Goal: Download file/media

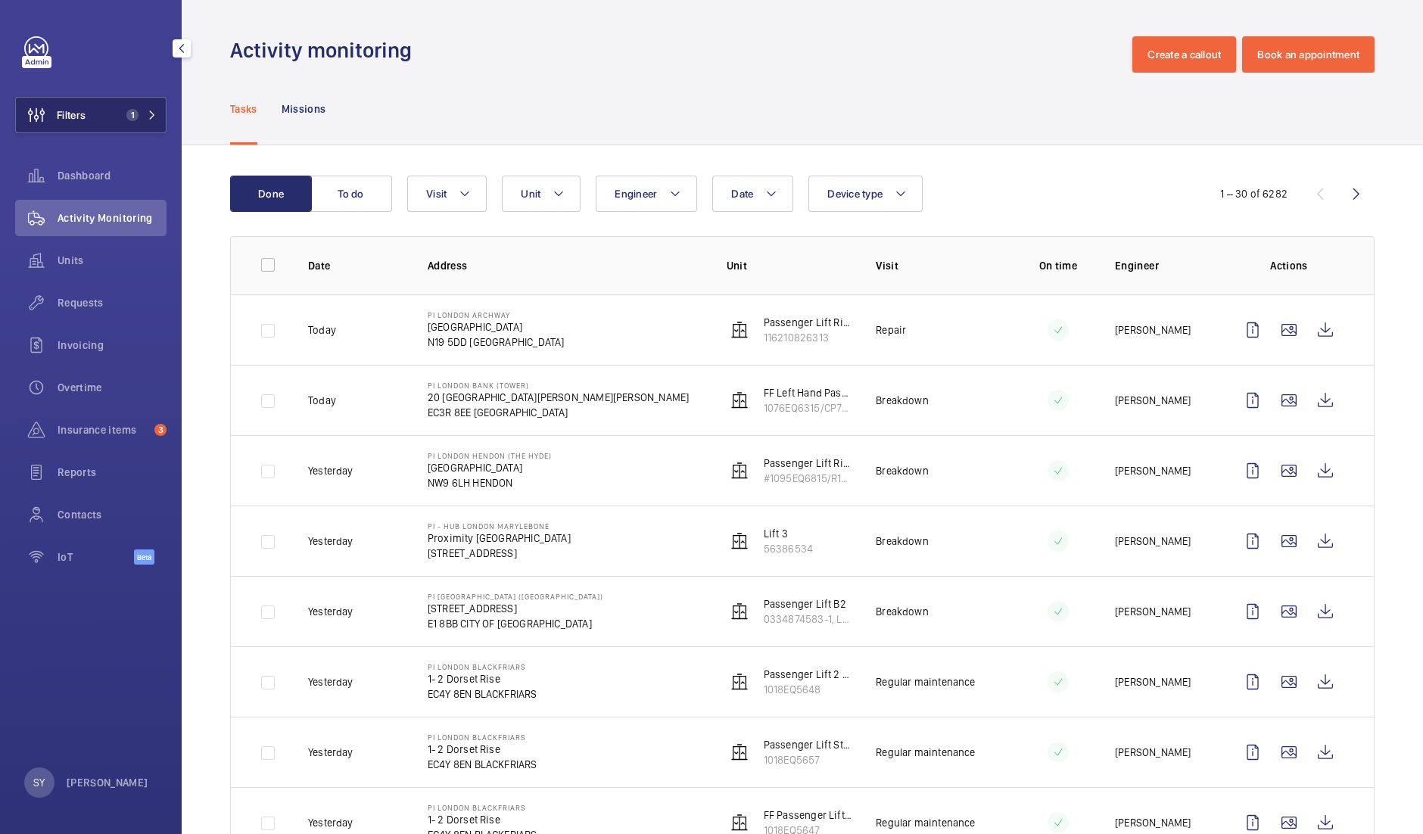
click at [114, 112] on button "Filters 1" at bounding box center [90, 115] width 151 height 36
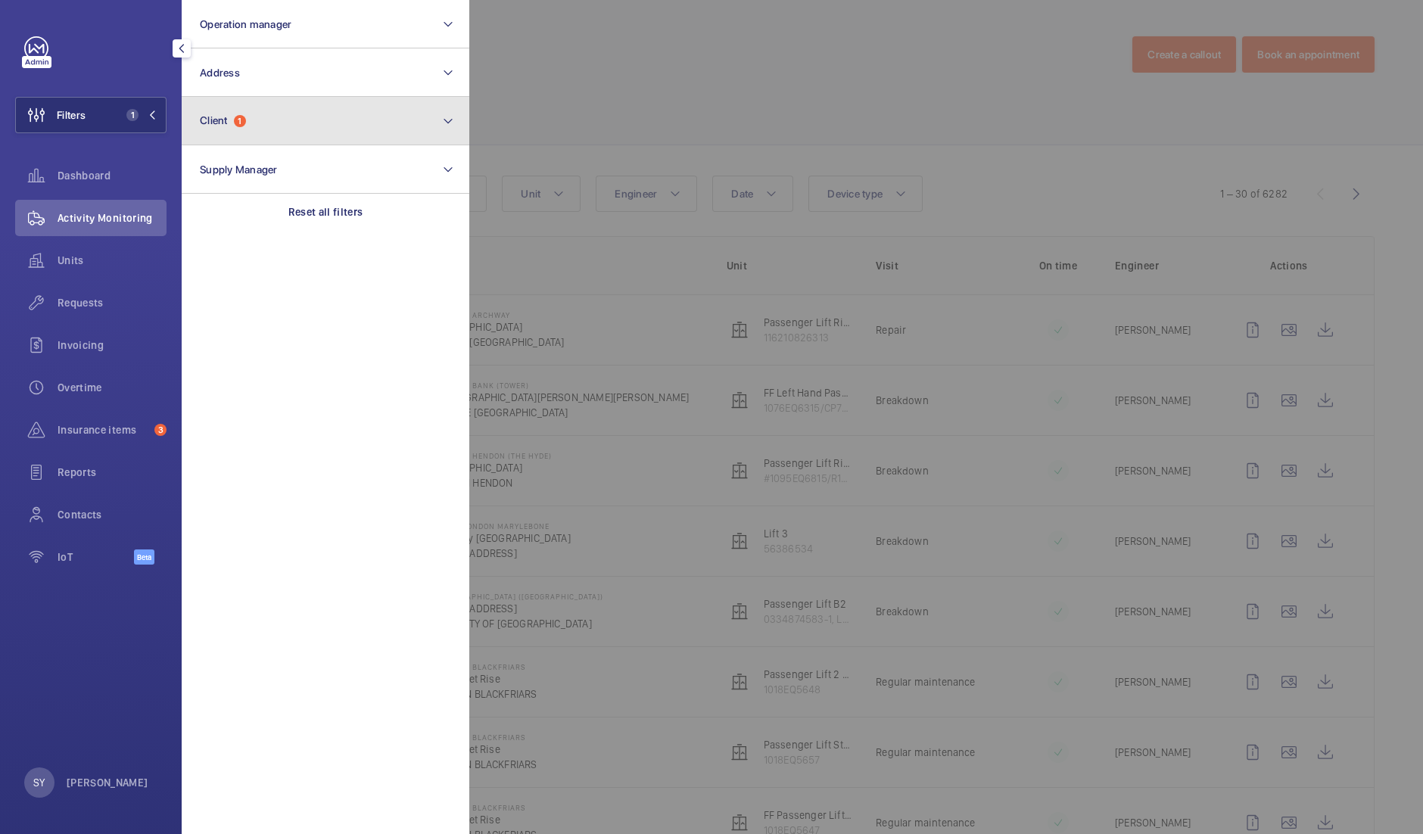
click at [258, 124] on button "Client 1" at bounding box center [326, 121] width 288 height 48
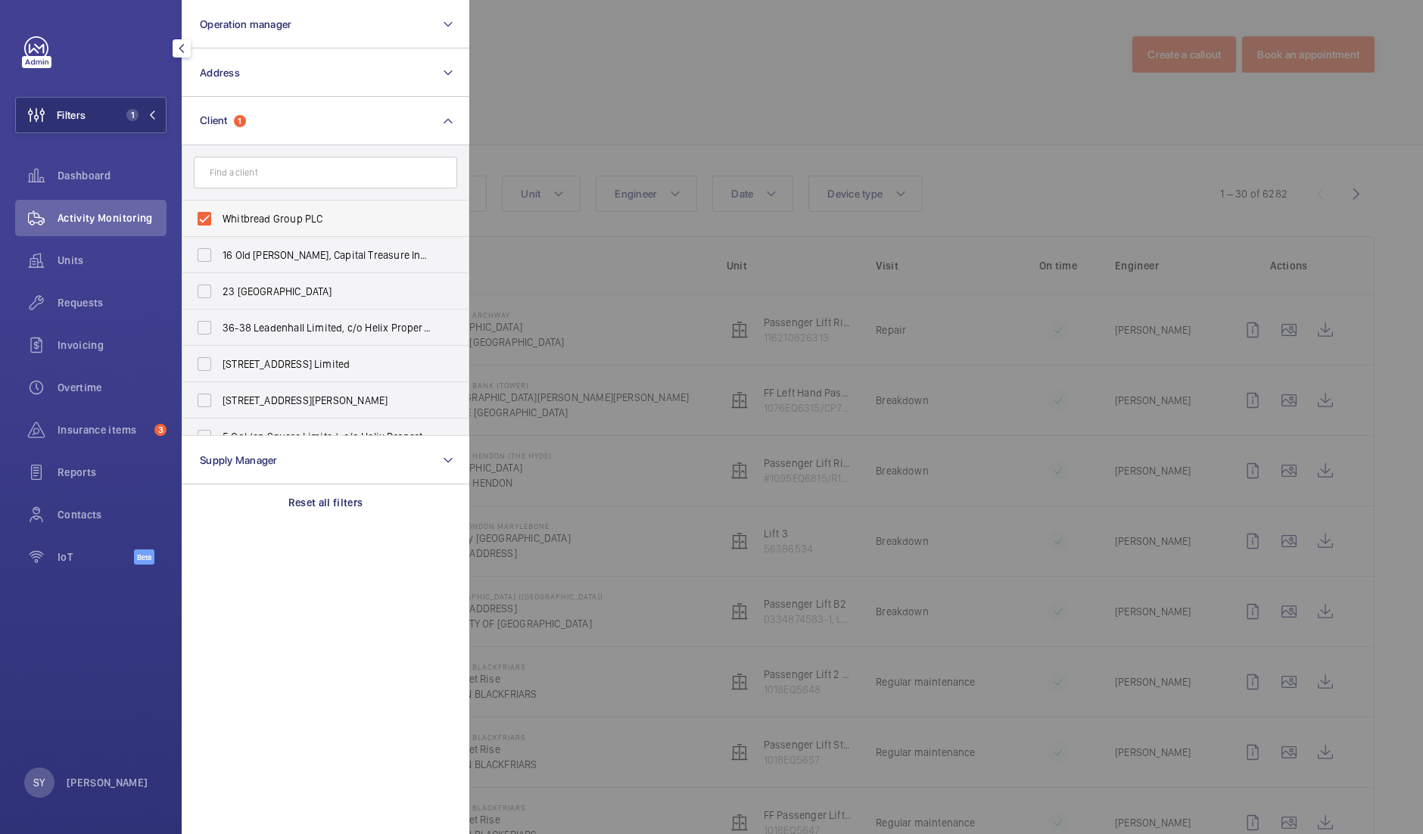
click at [311, 225] on span "Whitbread Group PLC" at bounding box center [326, 218] width 208 height 15
click at [219, 225] on input "Whitbread Group PLC" at bounding box center [204, 219] width 30 height 30
checkbox input "false"
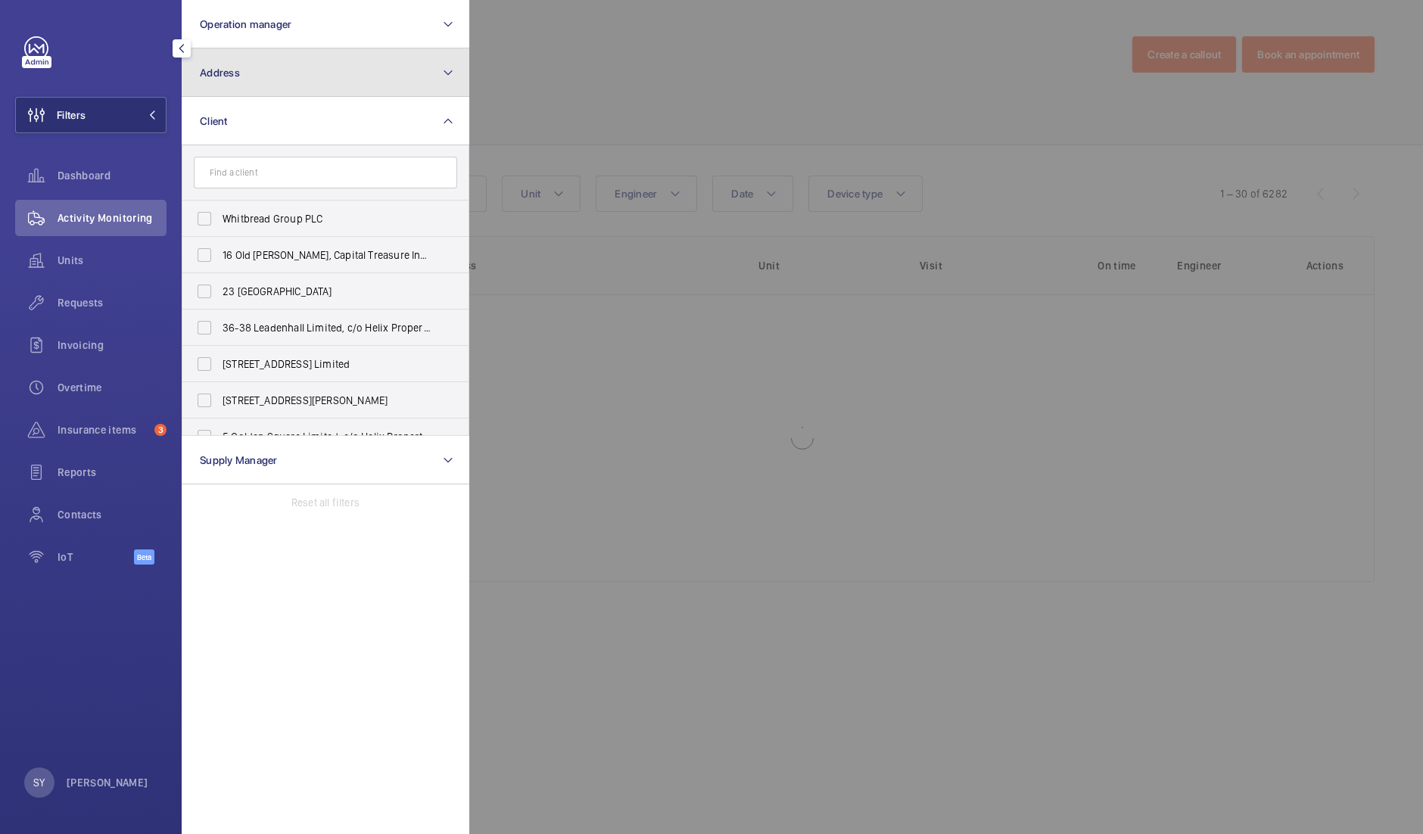
click at [272, 83] on button "Address" at bounding box center [326, 72] width 288 height 48
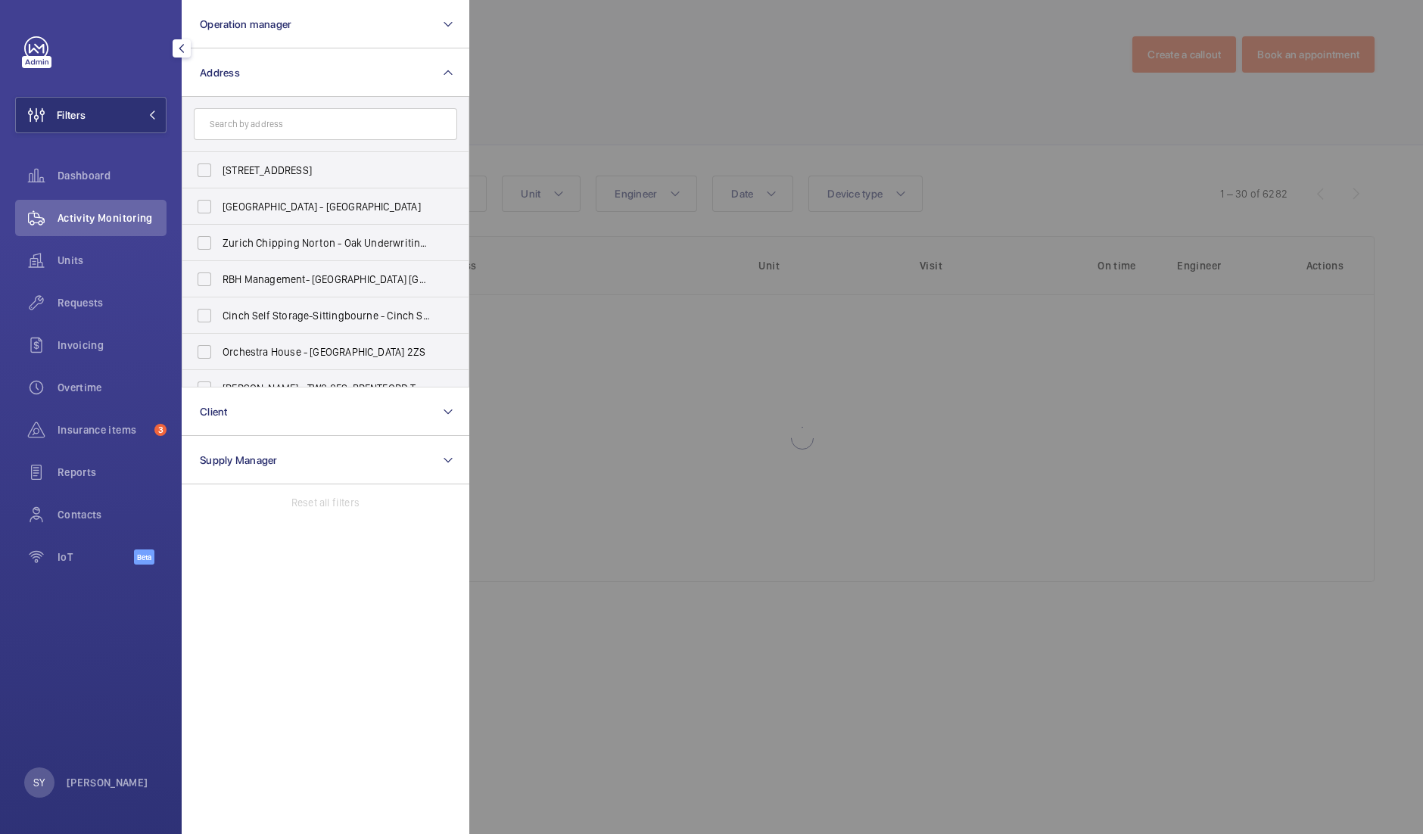
click at [291, 123] on input "text" at bounding box center [325, 124] width 263 height 32
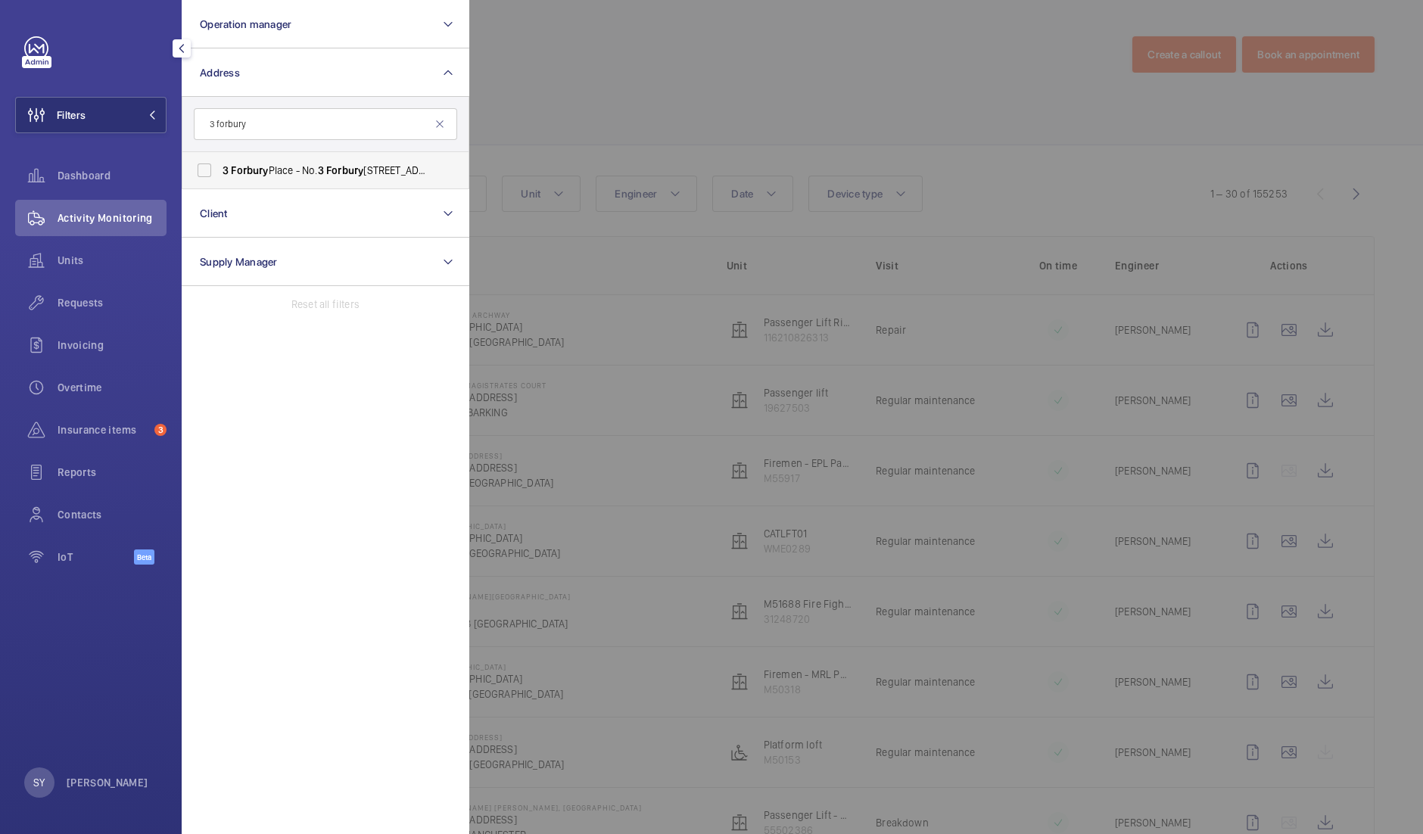
type input "3 forbury"
click at [291, 163] on span "[STREET_ADDRESS] YL" at bounding box center [326, 170] width 208 height 15
click at [219, 163] on input "[STREET_ADDRESS] YL" at bounding box center [204, 170] width 30 height 30
checkbox input "true"
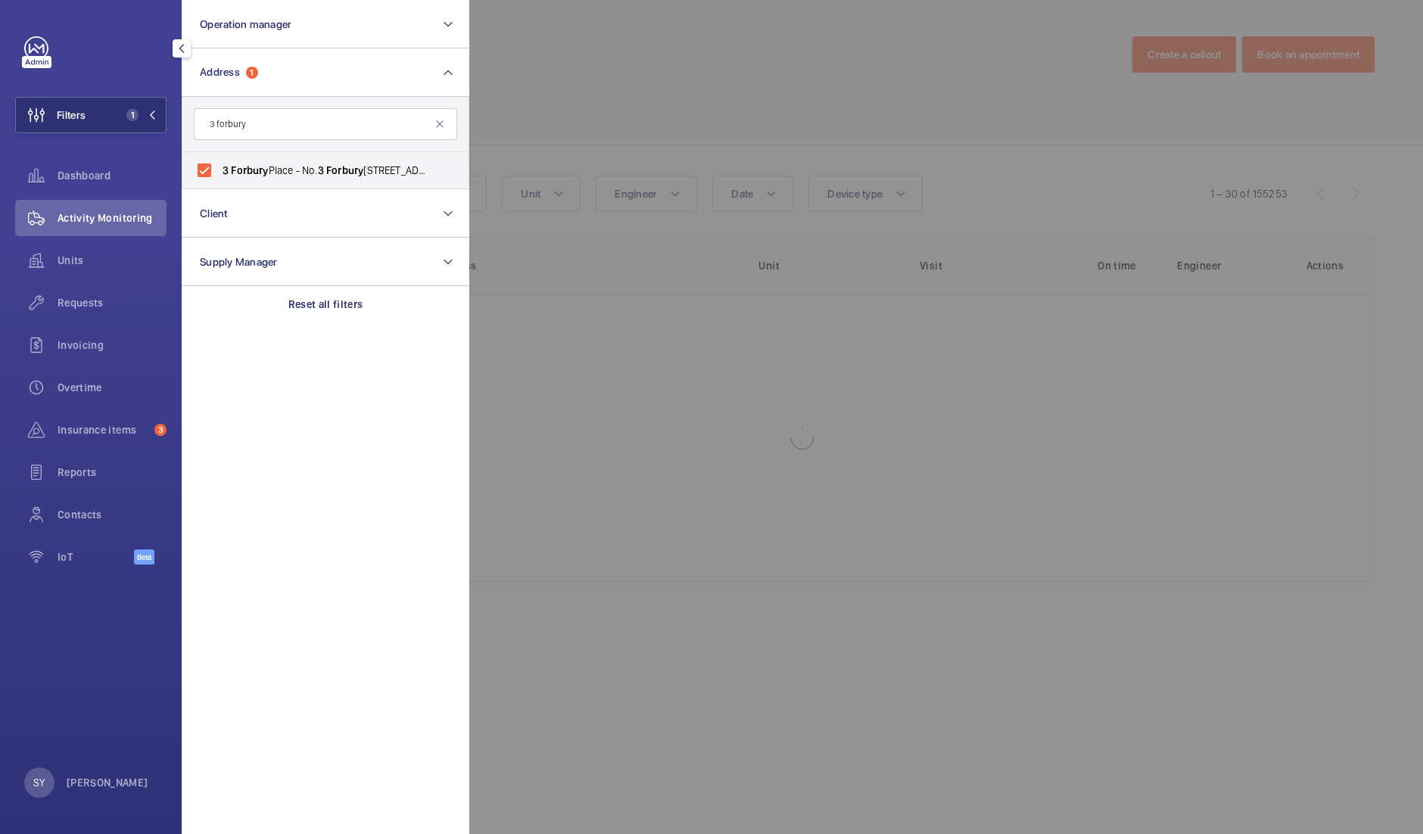
click at [597, 124] on div at bounding box center [1180, 417] width 1423 height 834
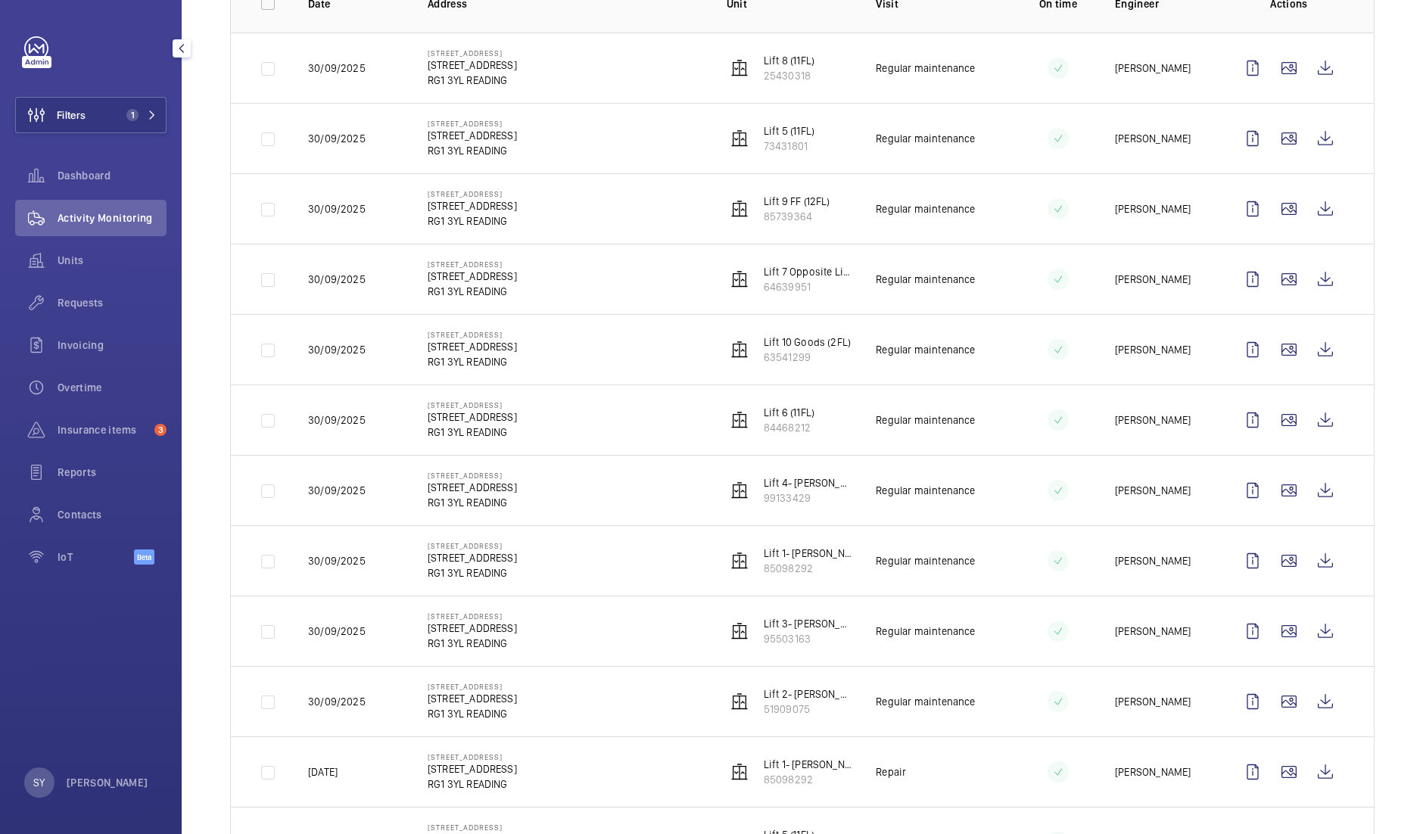
scroll to position [71, 0]
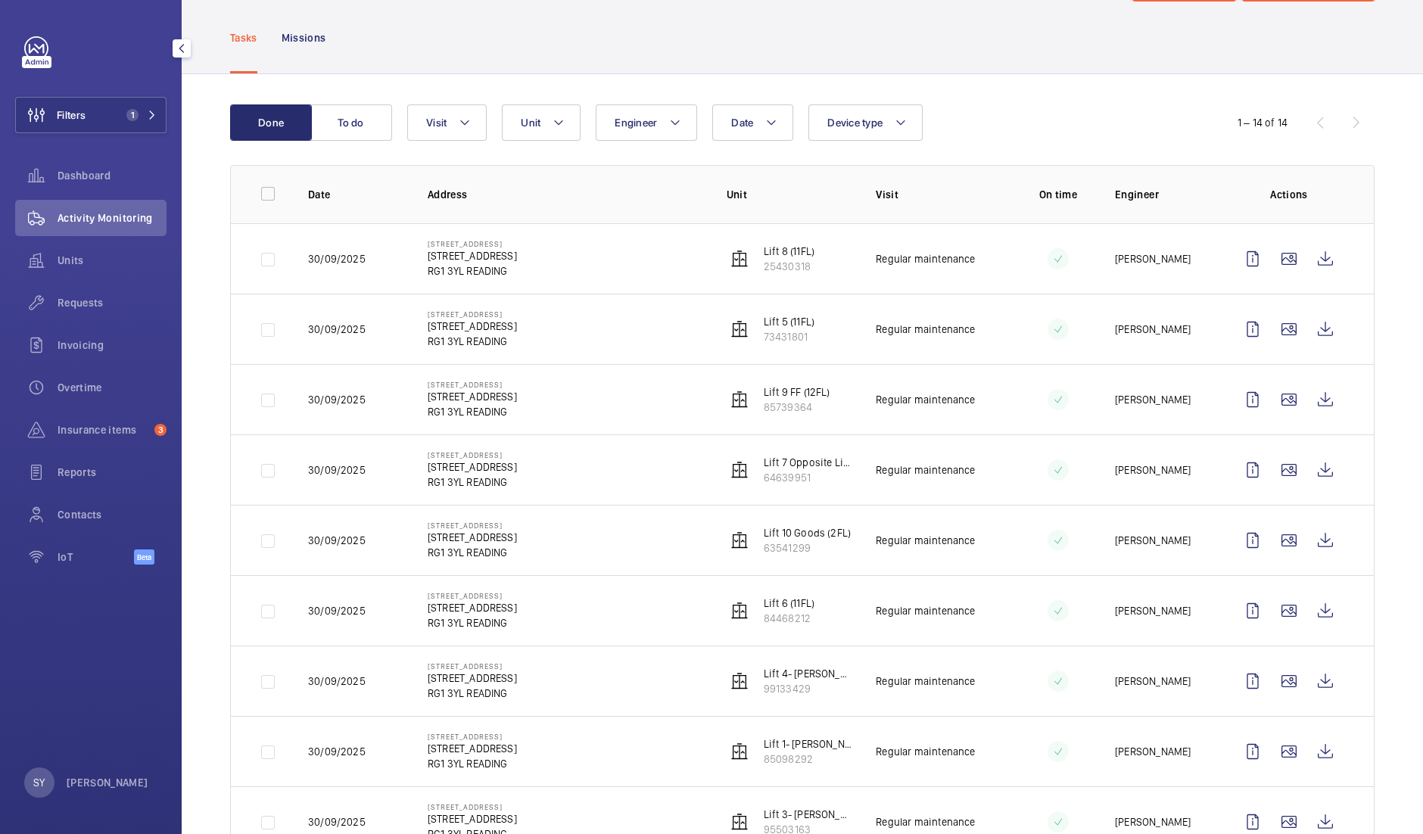
click at [269, 259] on td at bounding box center [257, 258] width 53 height 70
click at [268, 199] on input "checkbox" at bounding box center [268, 194] width 30 height 30
checkbox input "true"
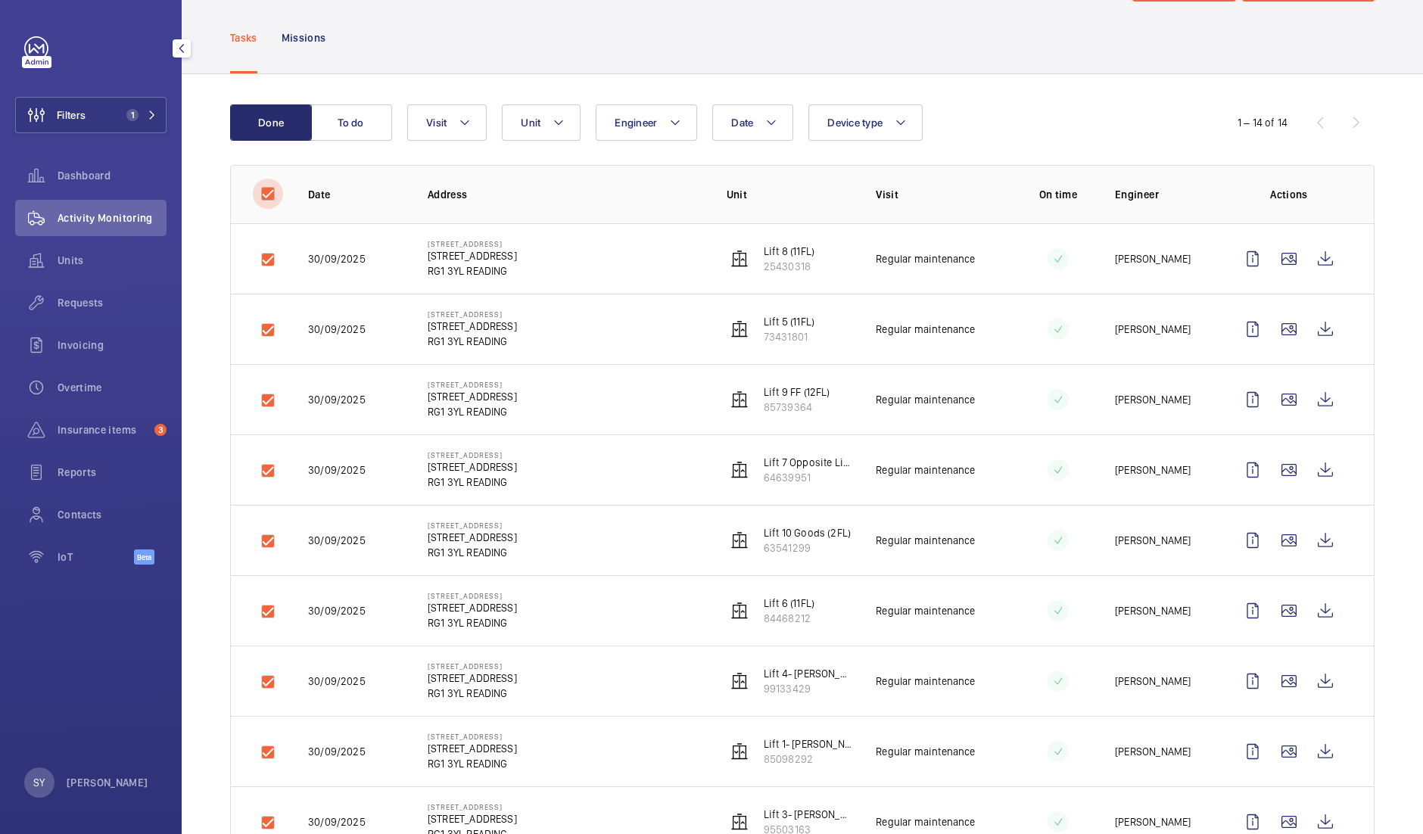
checkbox input "true"
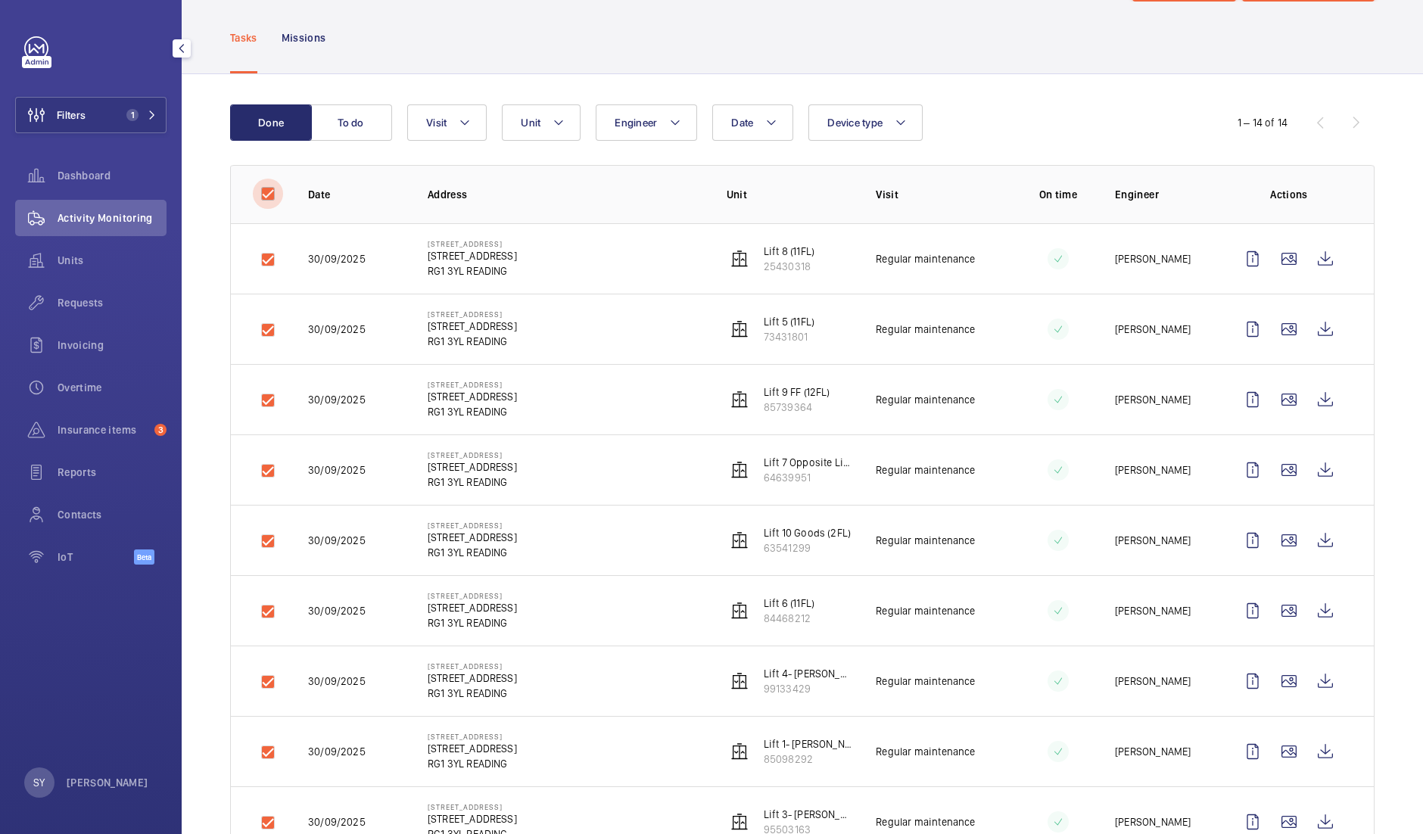
checkbox input "true"
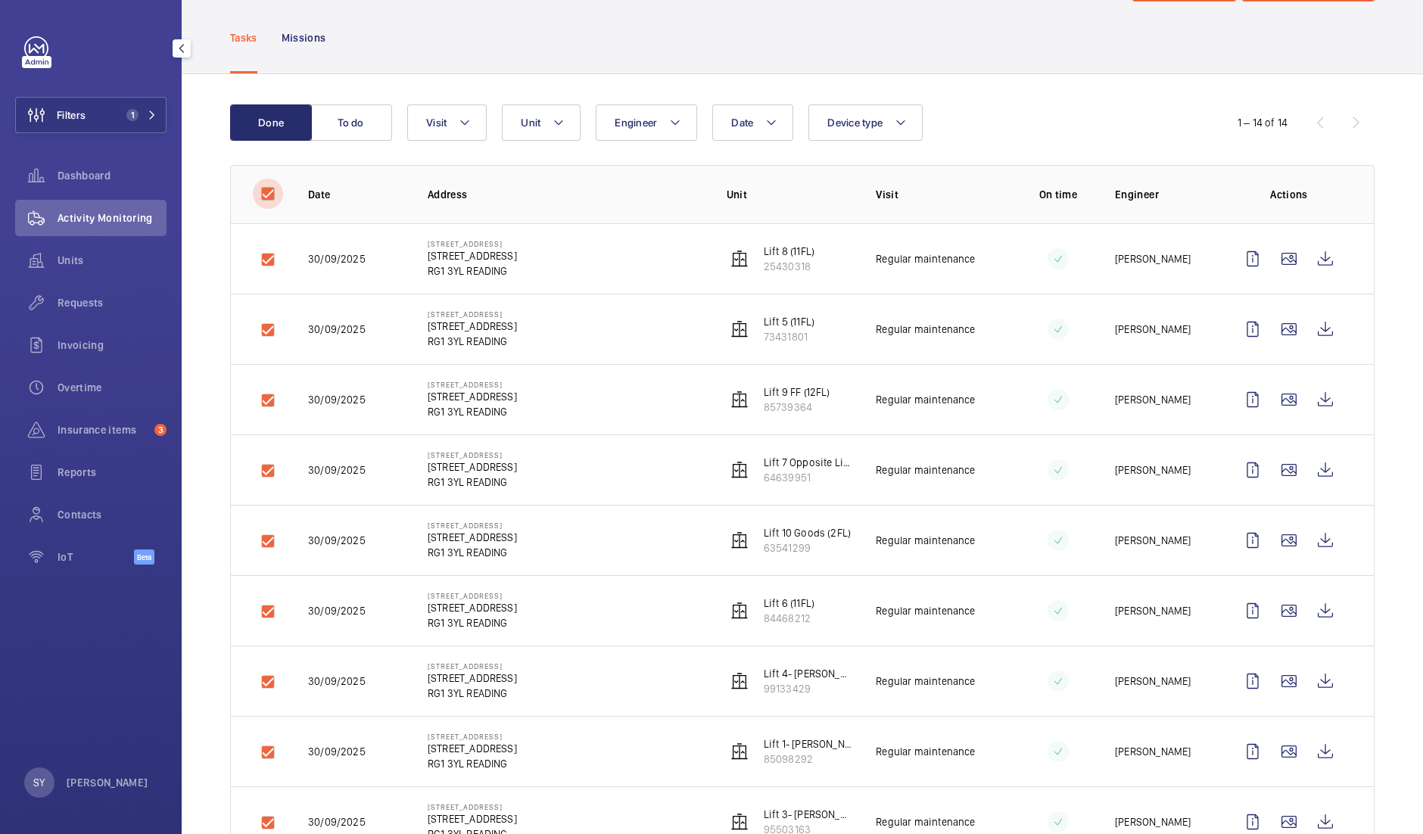
checkbox input "true"
click at [260, 193] on input "checkbox" at bounding box center [268, 194] width 30 height 30
checkbox input "false"
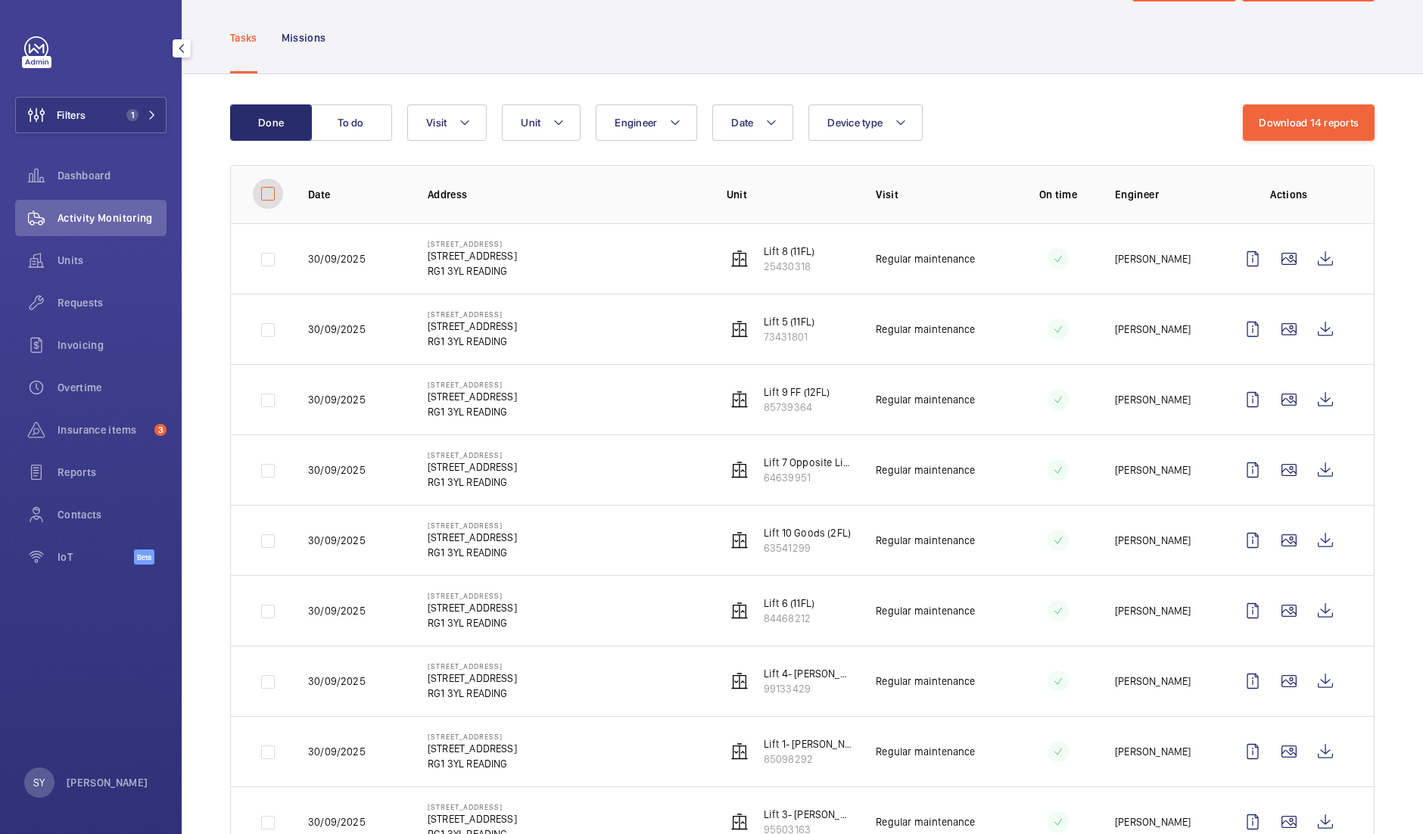
checkbox input "false"
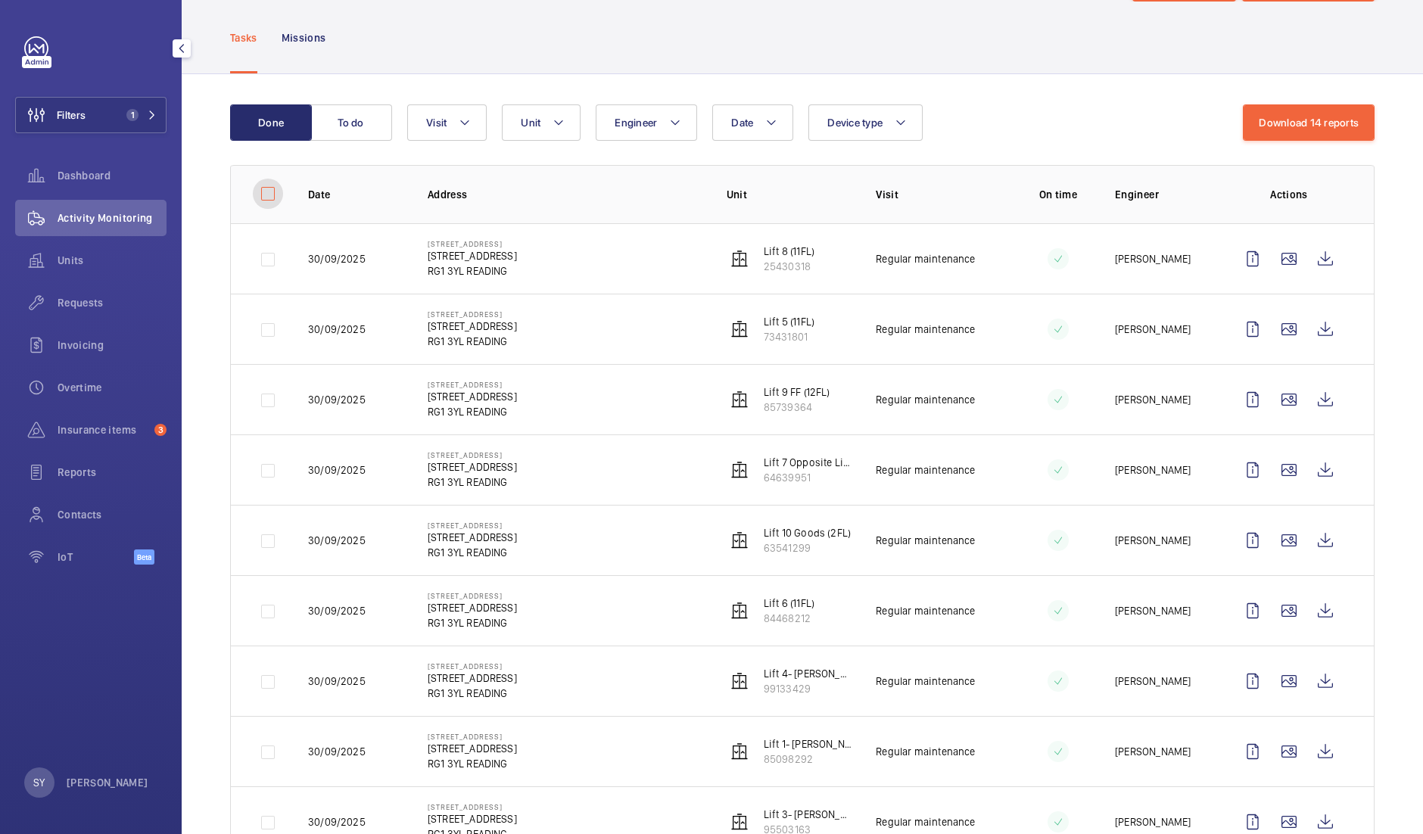
checkbox input "false"
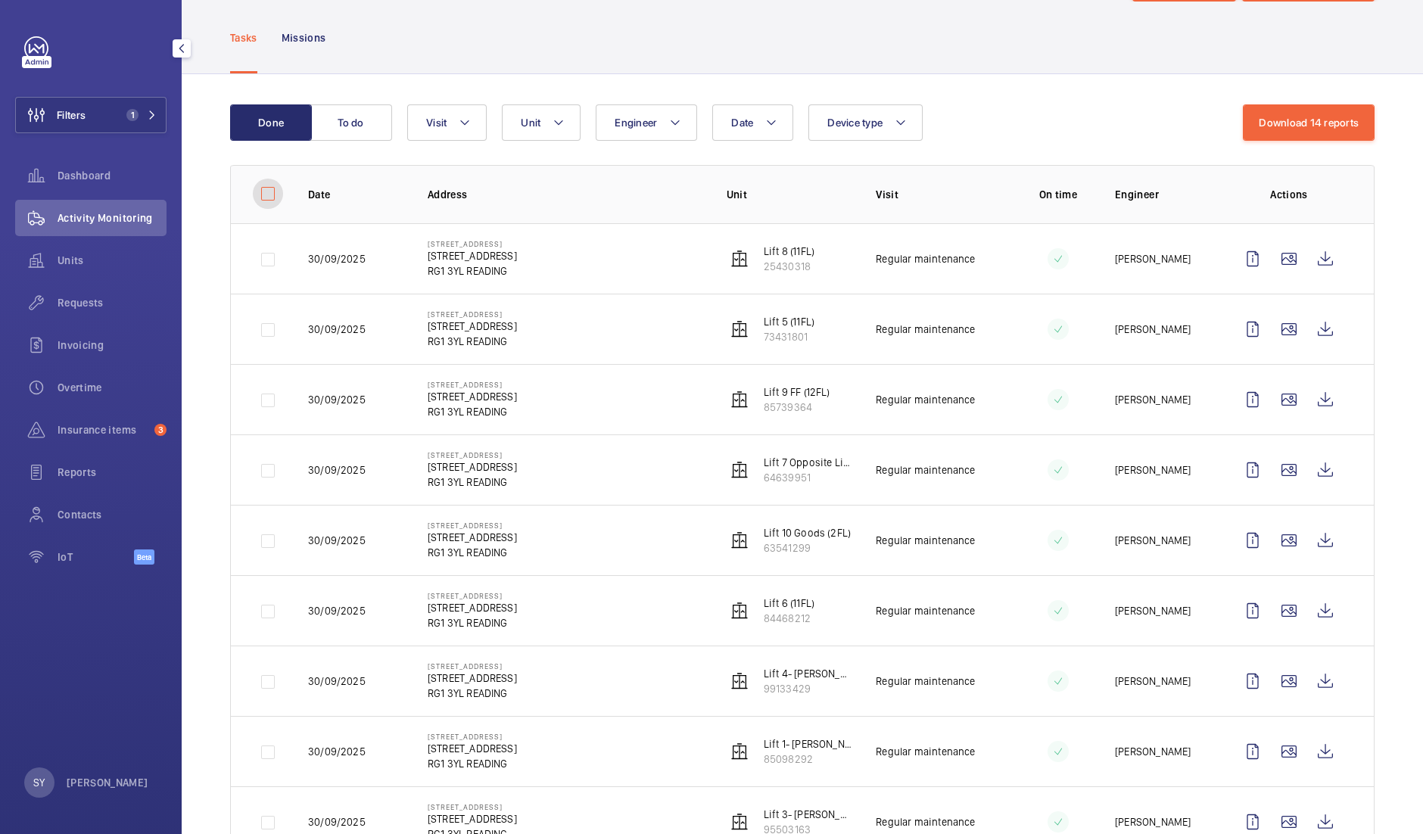
checkbox input "false"
click at [267, 259] on td at bounding box center [257, 258] width 53 height 70
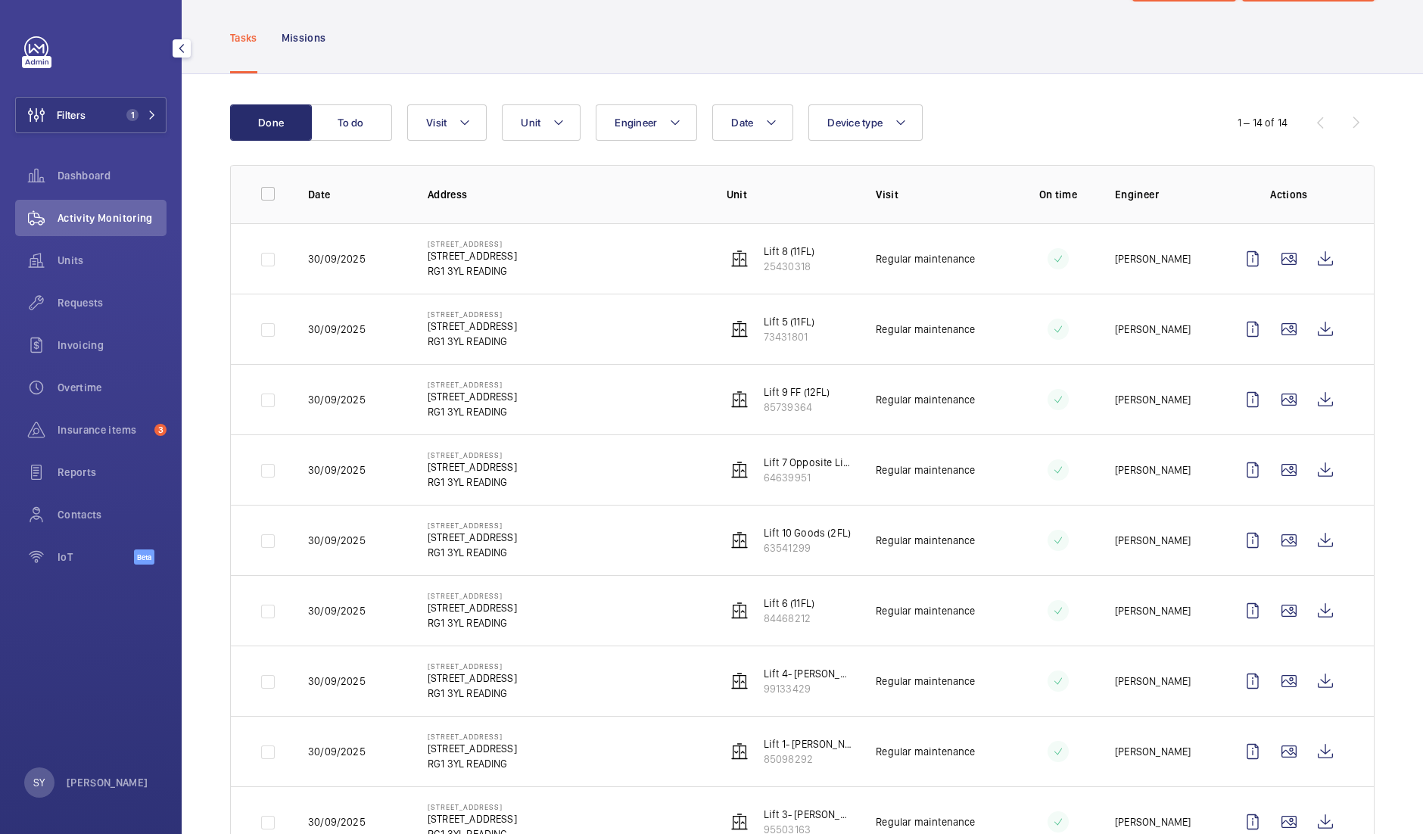
click at [267, 259] on td at bounding box center [257, 258] width 53 height 70
click at [263, 197] on input "checkbox" at bounding box center [268, 194] width 30 height 30
checkbox input "true"
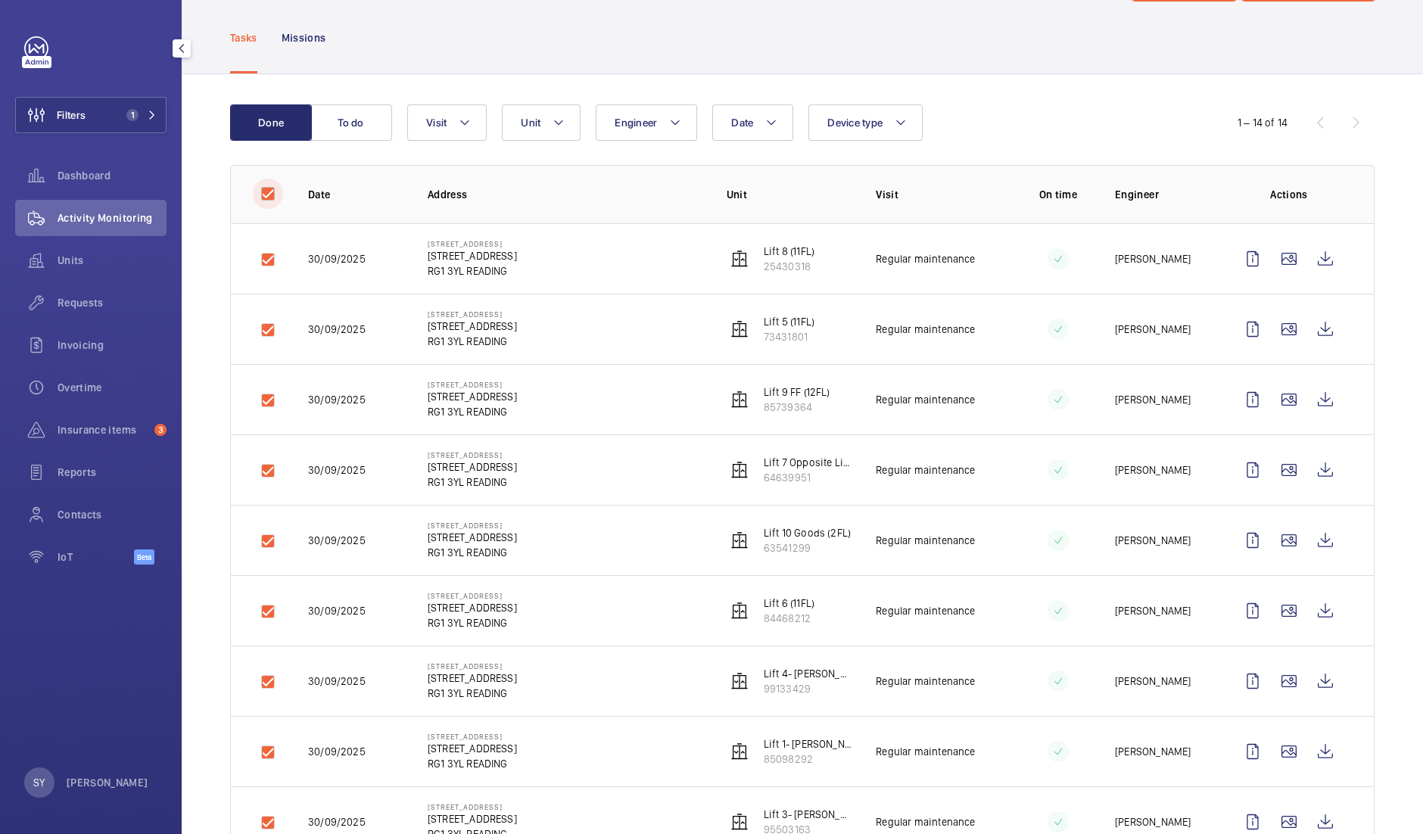
checkbox input "true"
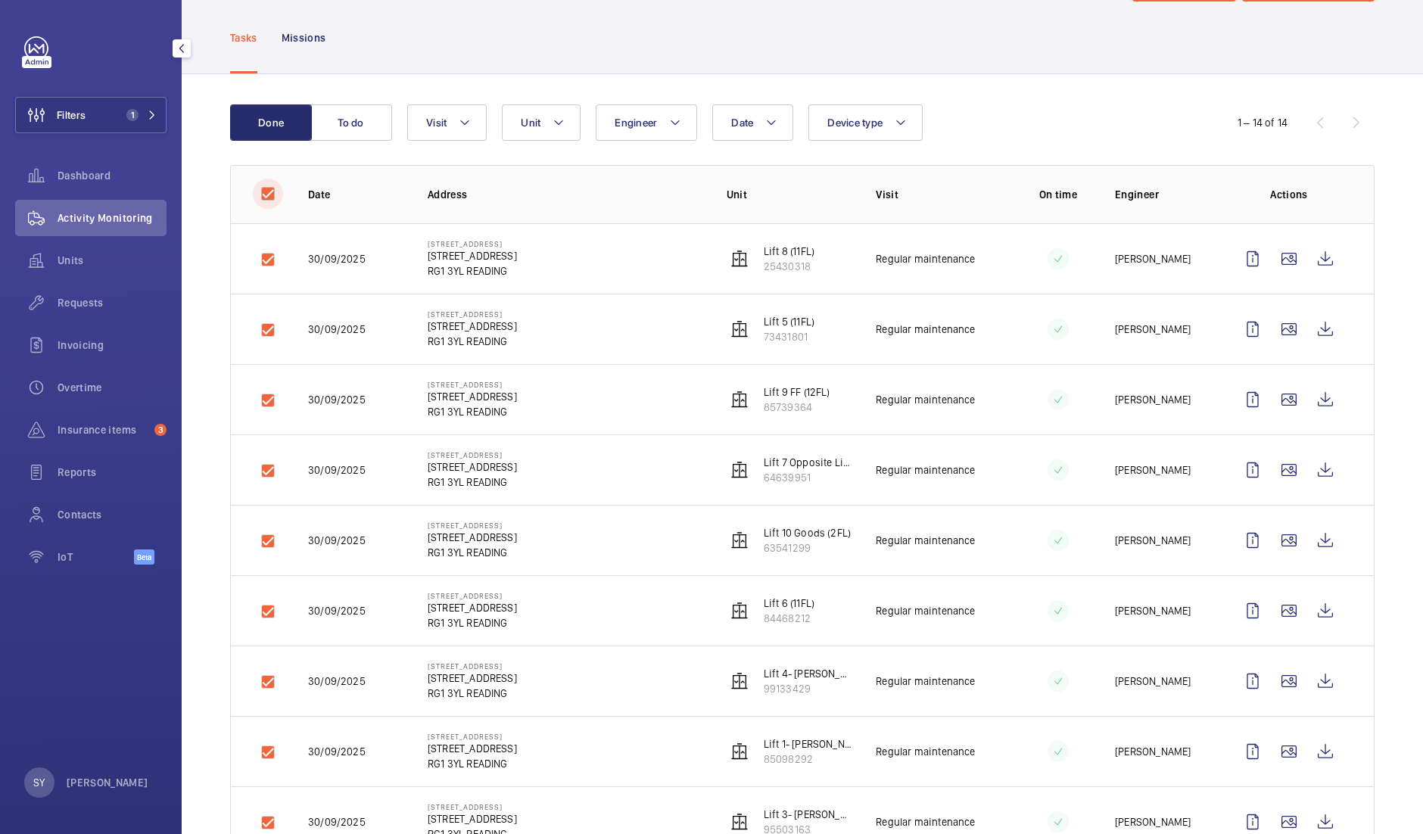
checkbox input "true"
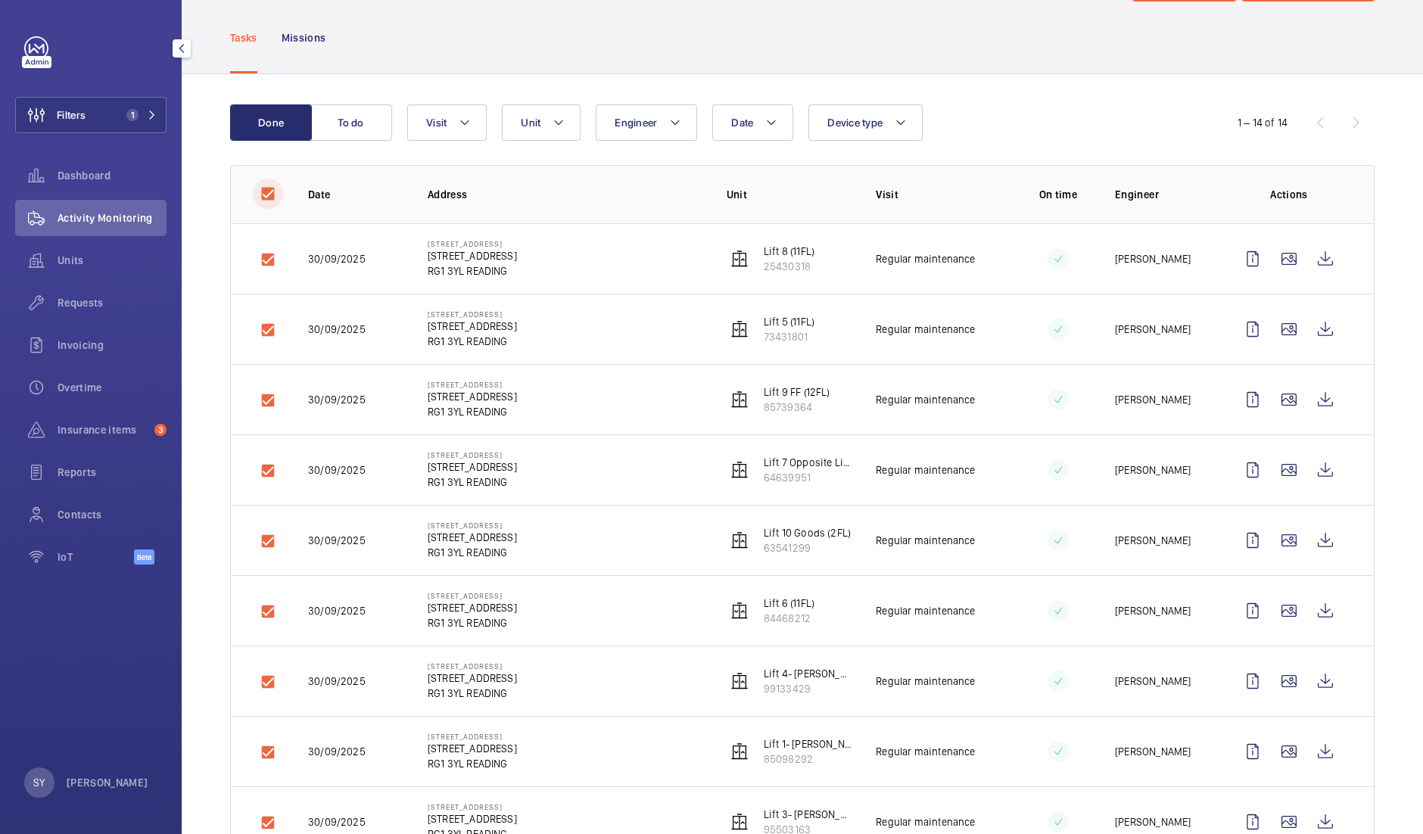
checkbox input "true"
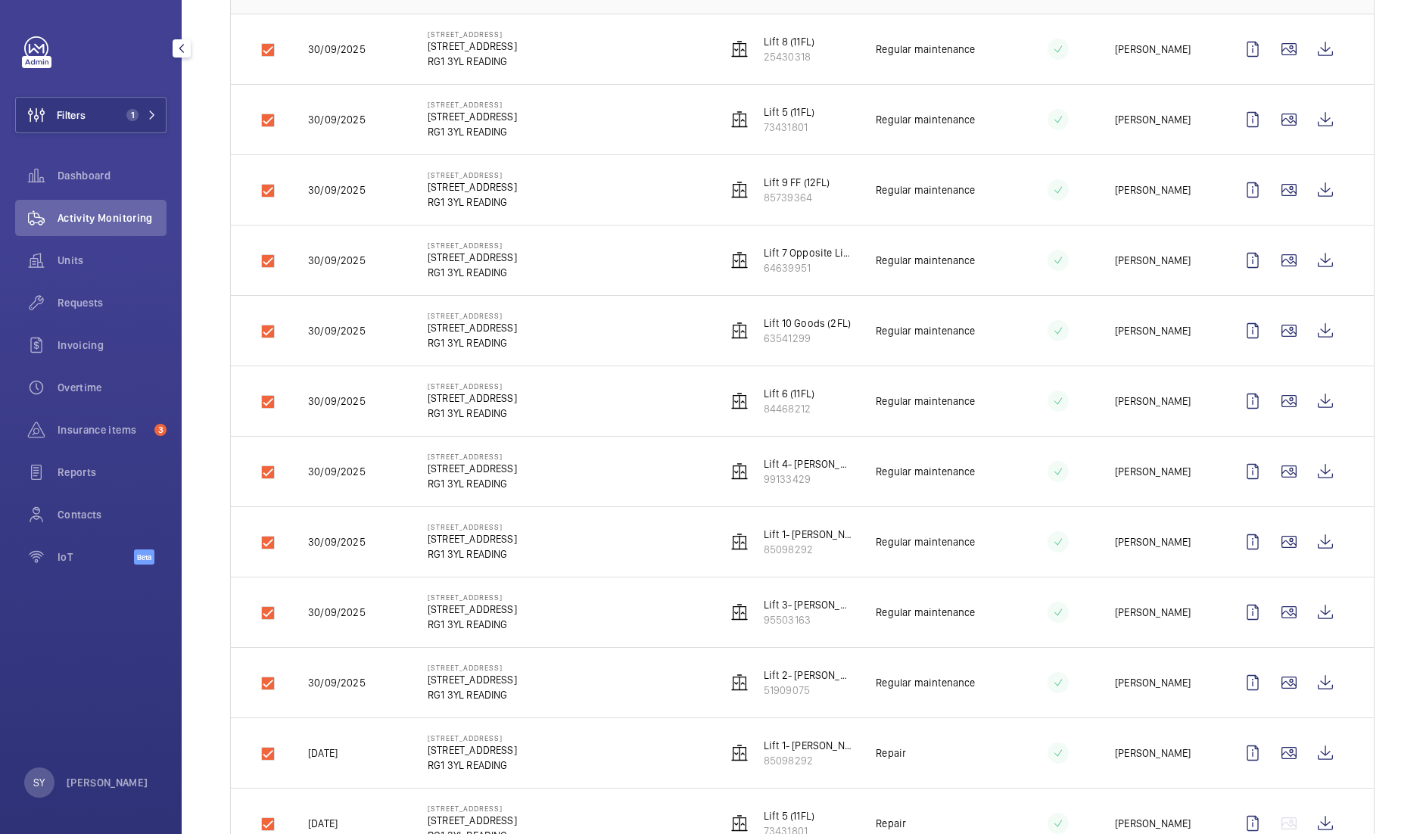
scroll to position [281, 0]
click at [272, 400] on td at bounding box center [257, 400] width 53 height 70
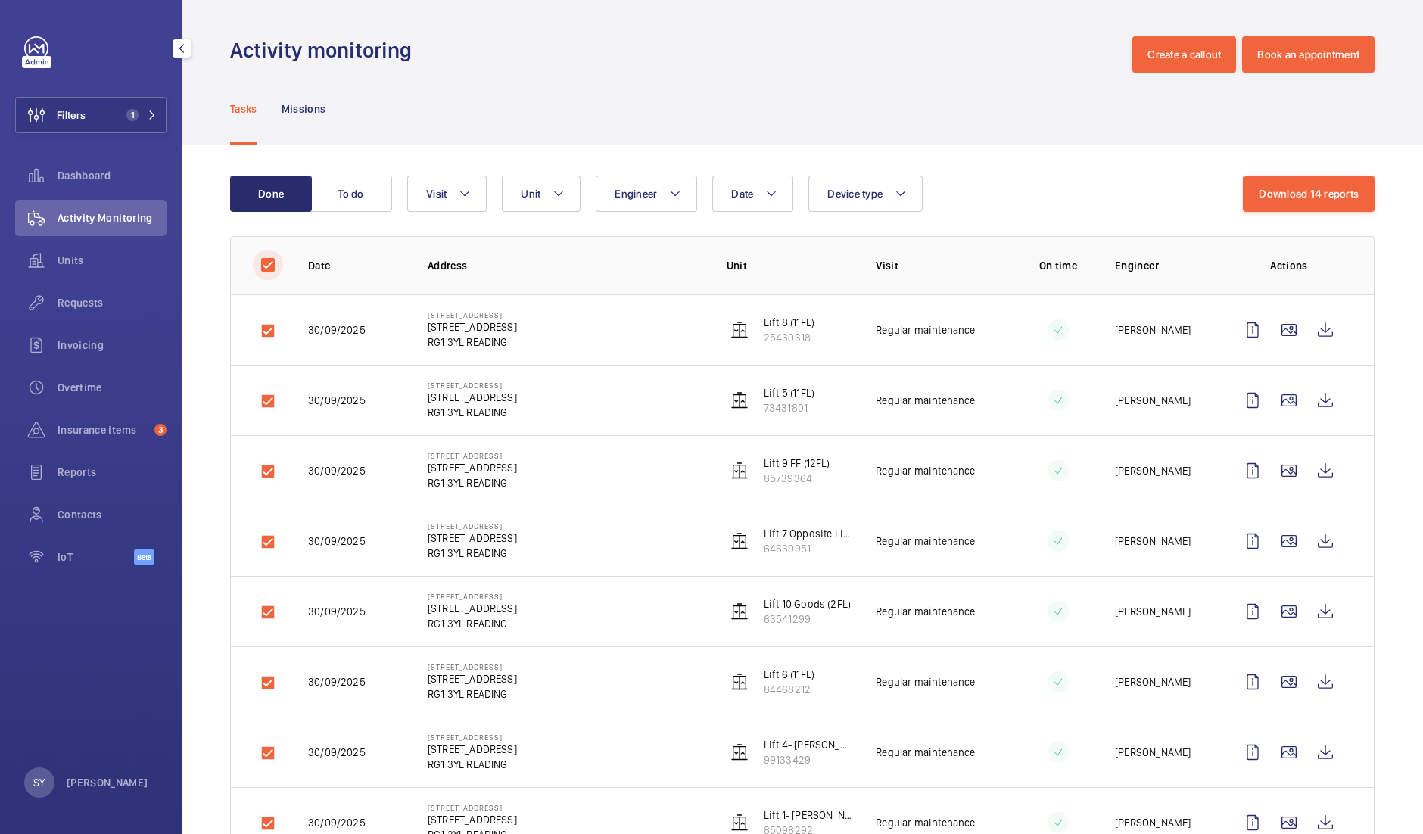
click at [265, 267] on input "checkbox" at bounding box center [268, 265] width 30 height 30
checkbox input "false"
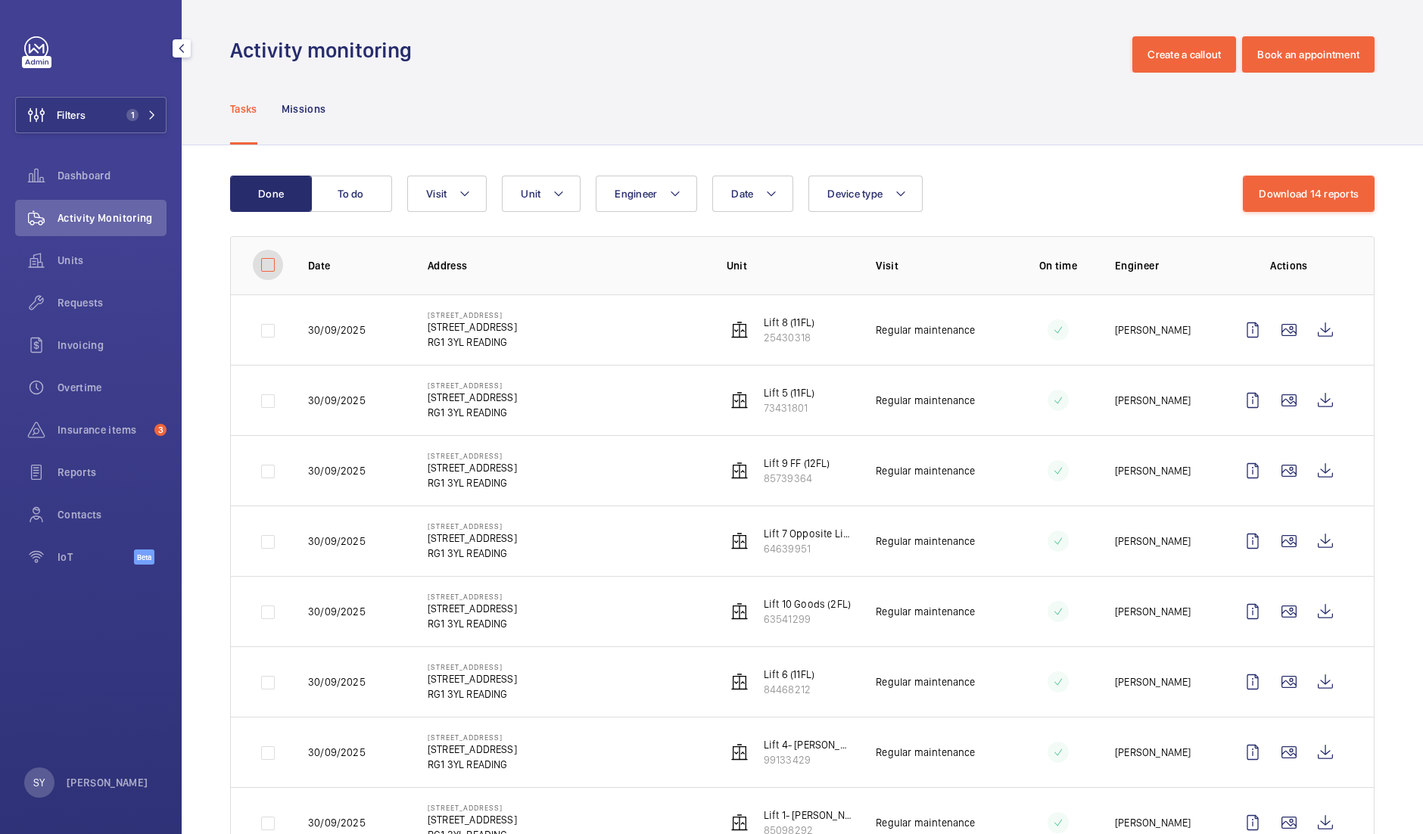
checkbox input "false"
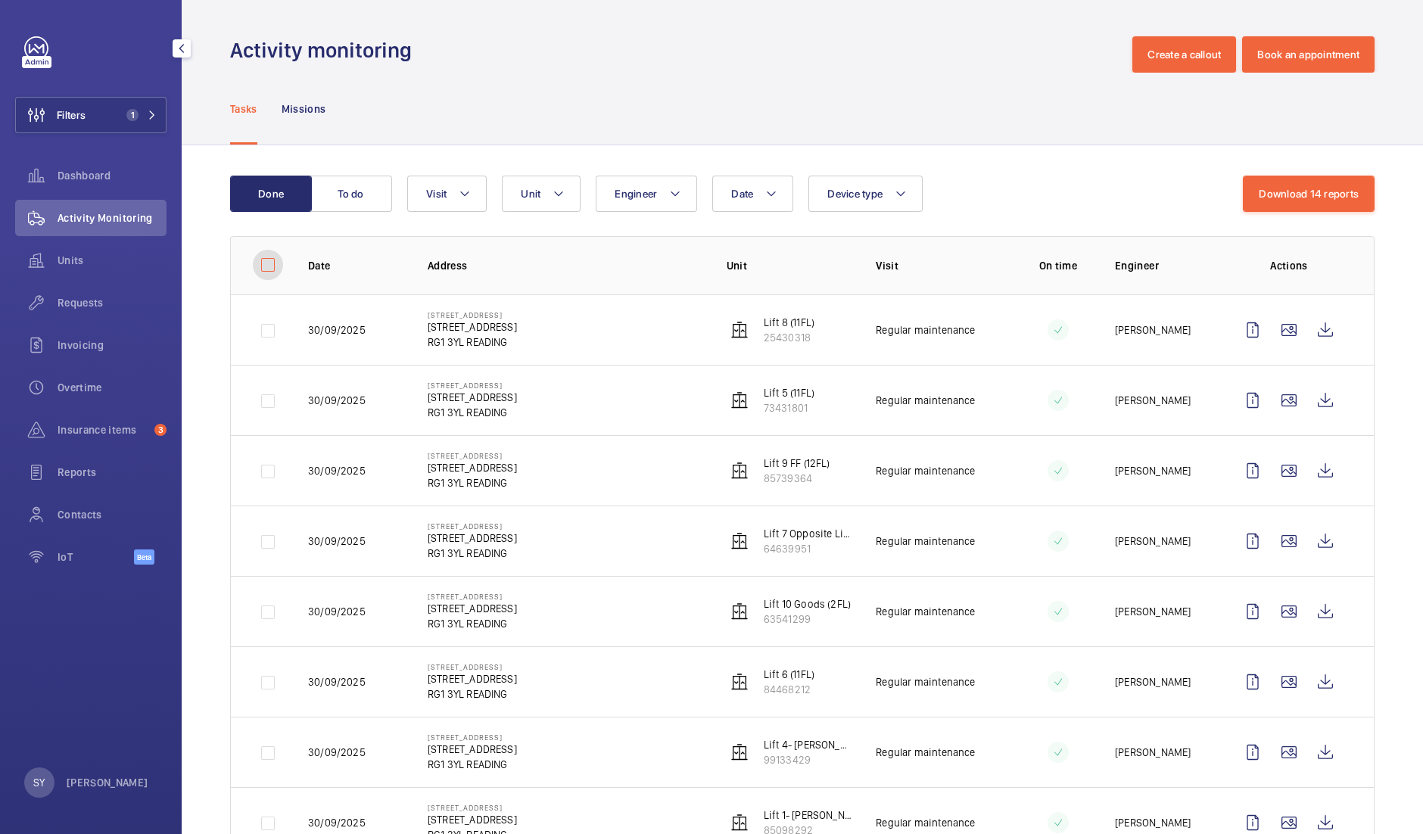
checkbox input "false"
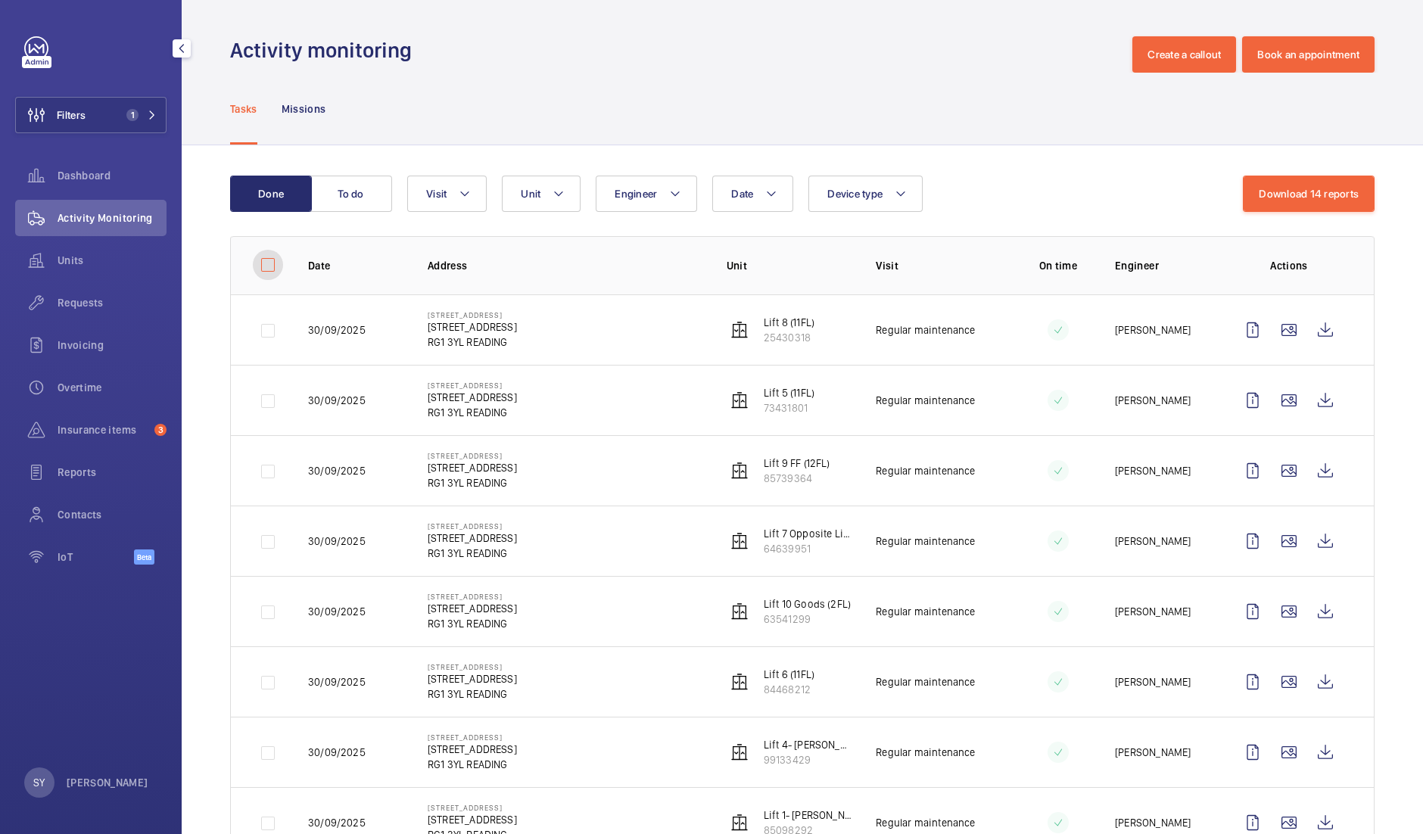
checkbox input "false"
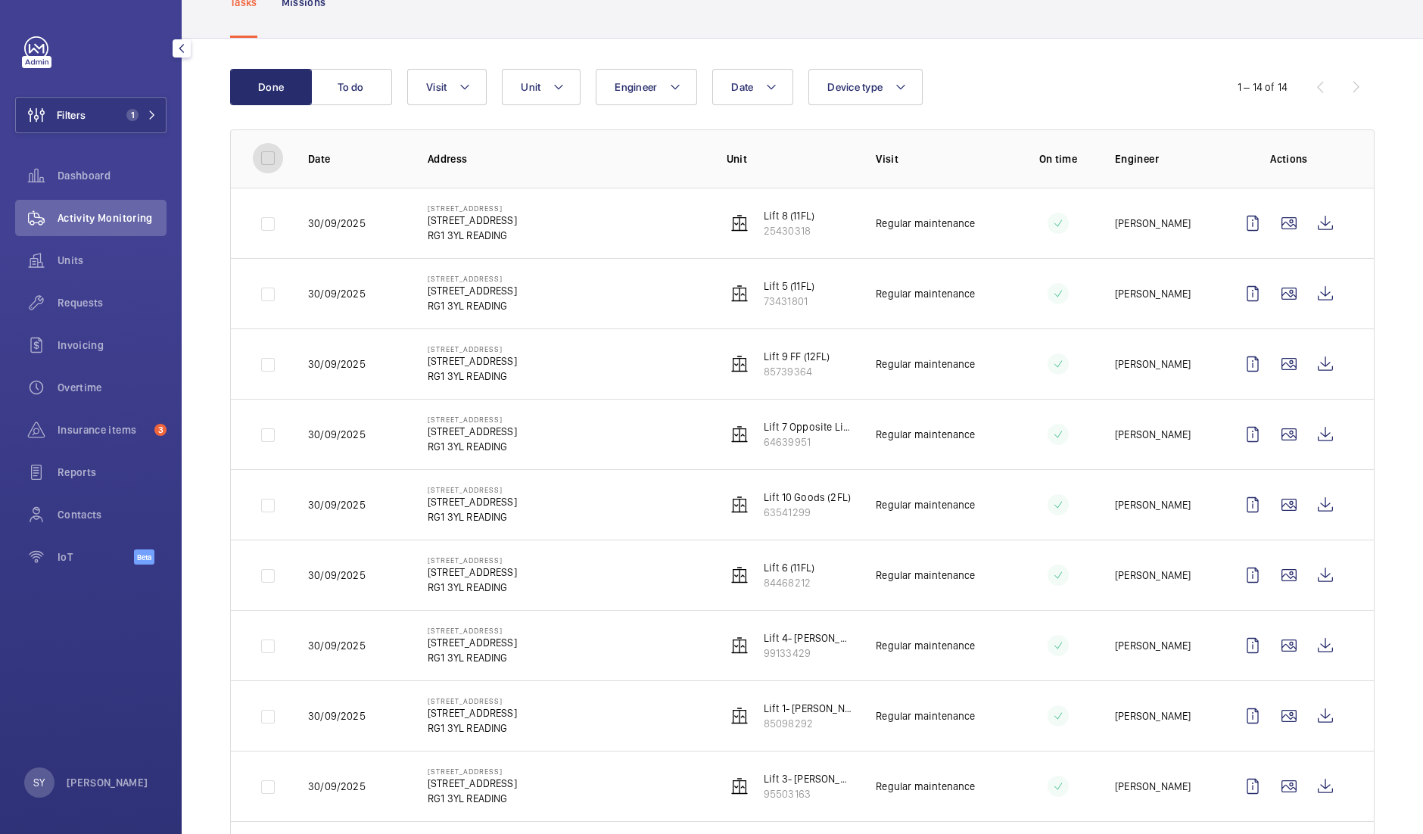
scroll to position [107, 0]
click at [462, 81] on mat-icon at bounding box center [465, 86] width 12 height 18
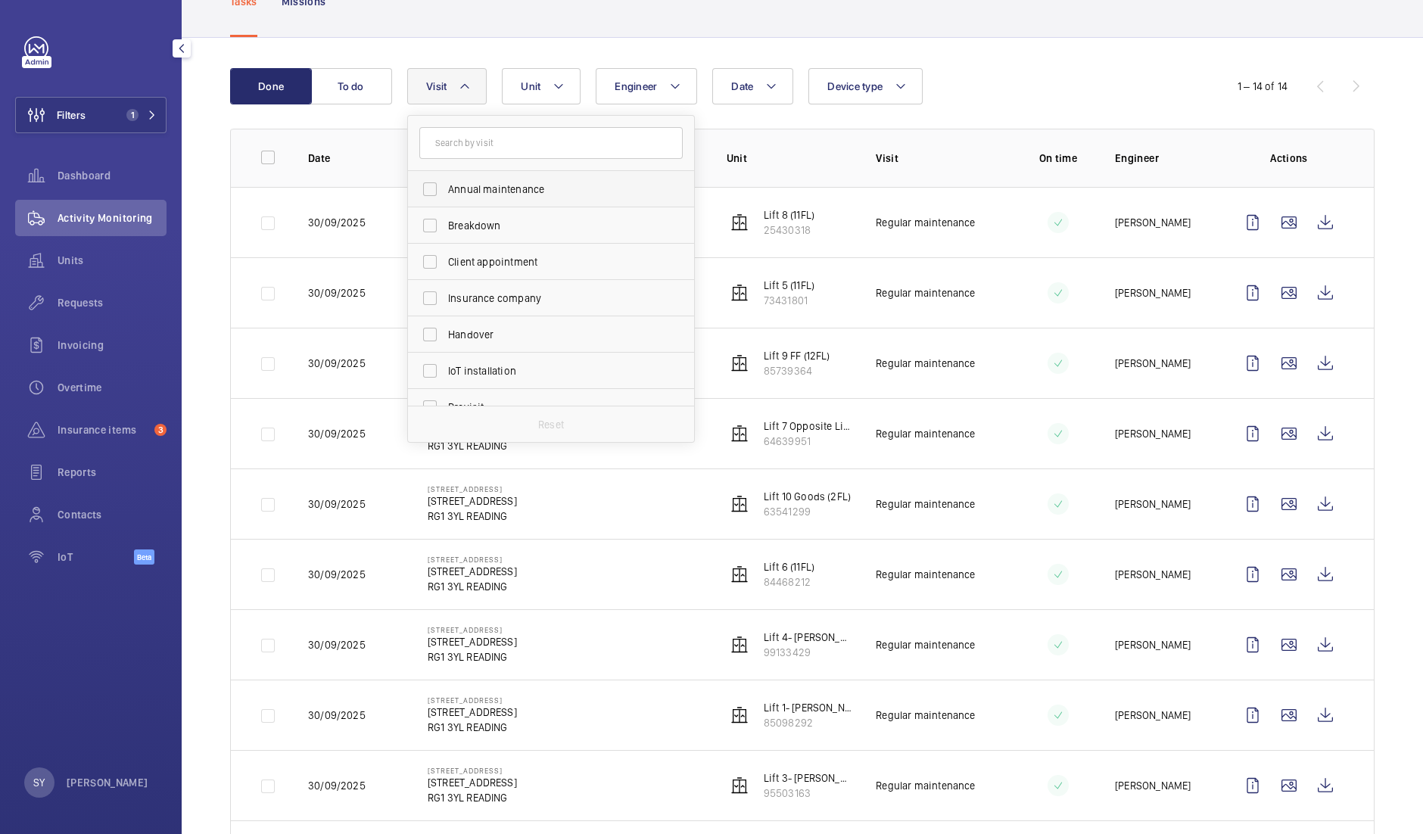
click at [505, 183] on span "Annual maintenance" at bounding box center [552, 189] width 208 height 15
click at [445, 183] on input "Annual maintenance" at bounding box center [430, 189] width 30 height 30
checkbox input "true"
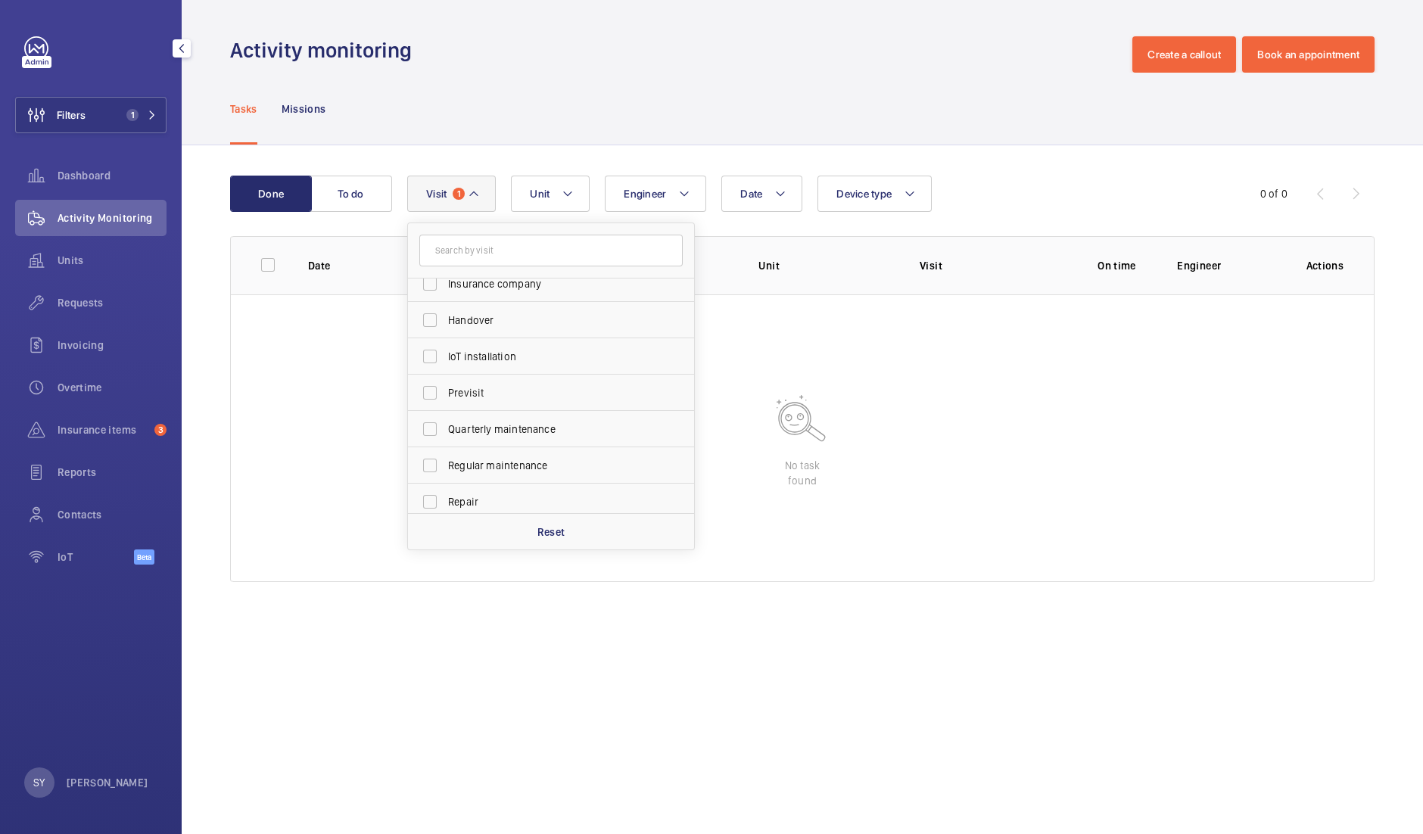
scroll to position [173, 0]
click at [520, 385] on label "Quarterly maintenance" at bounding box center [539, 377] width 263 height 36
click at [445, 385] on input "Quarterly maintenance" at bounding box center [430, 377] width 30 height 30
checkbox input "true"
click at [498, 409] on span "Regular maintenance" at bounding box center [552, 413] width 208 height 15
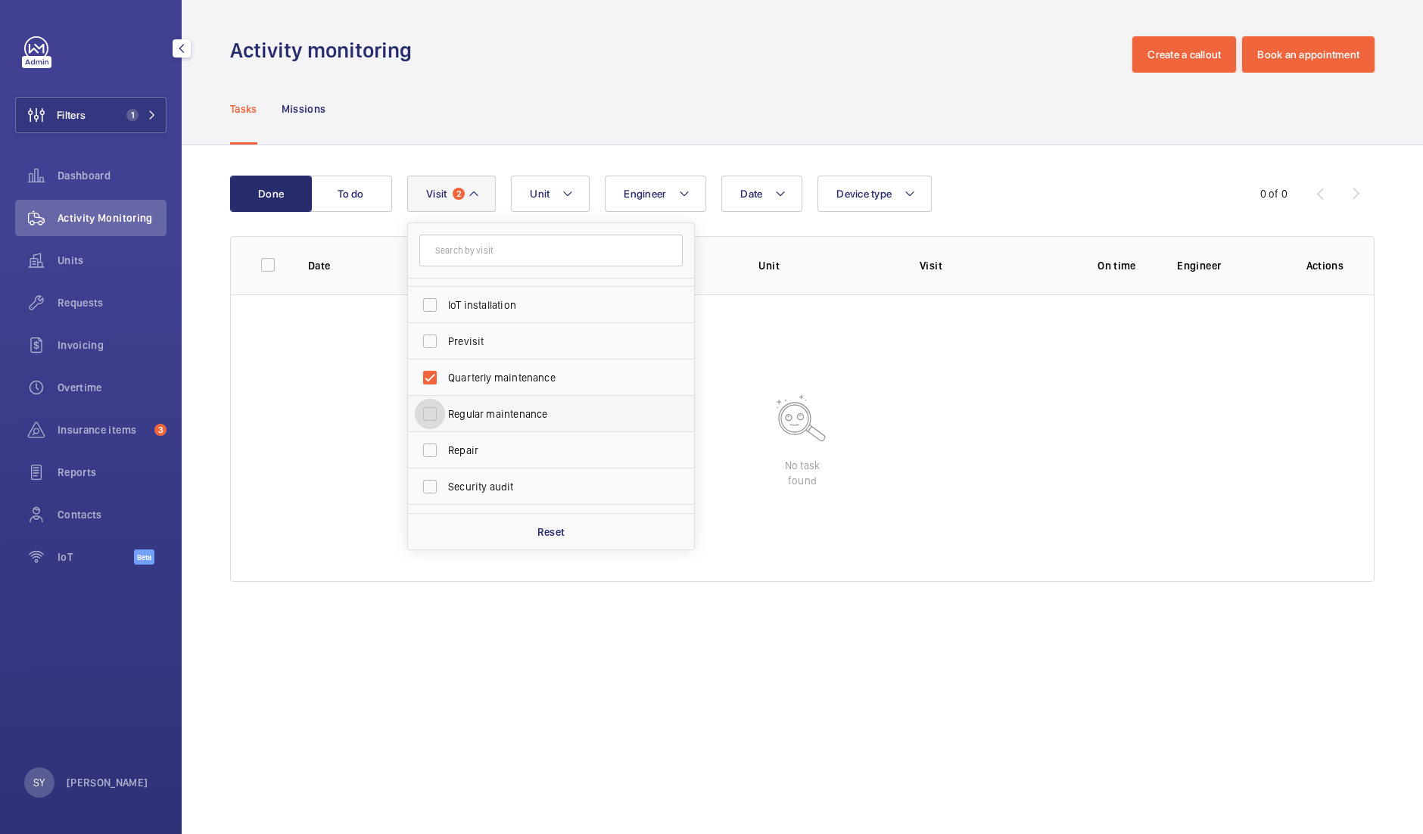
click at [445, 409] on input "Regular maintenance" at bounding box center [430, 414] width 30 height 30
checkbox input "true"
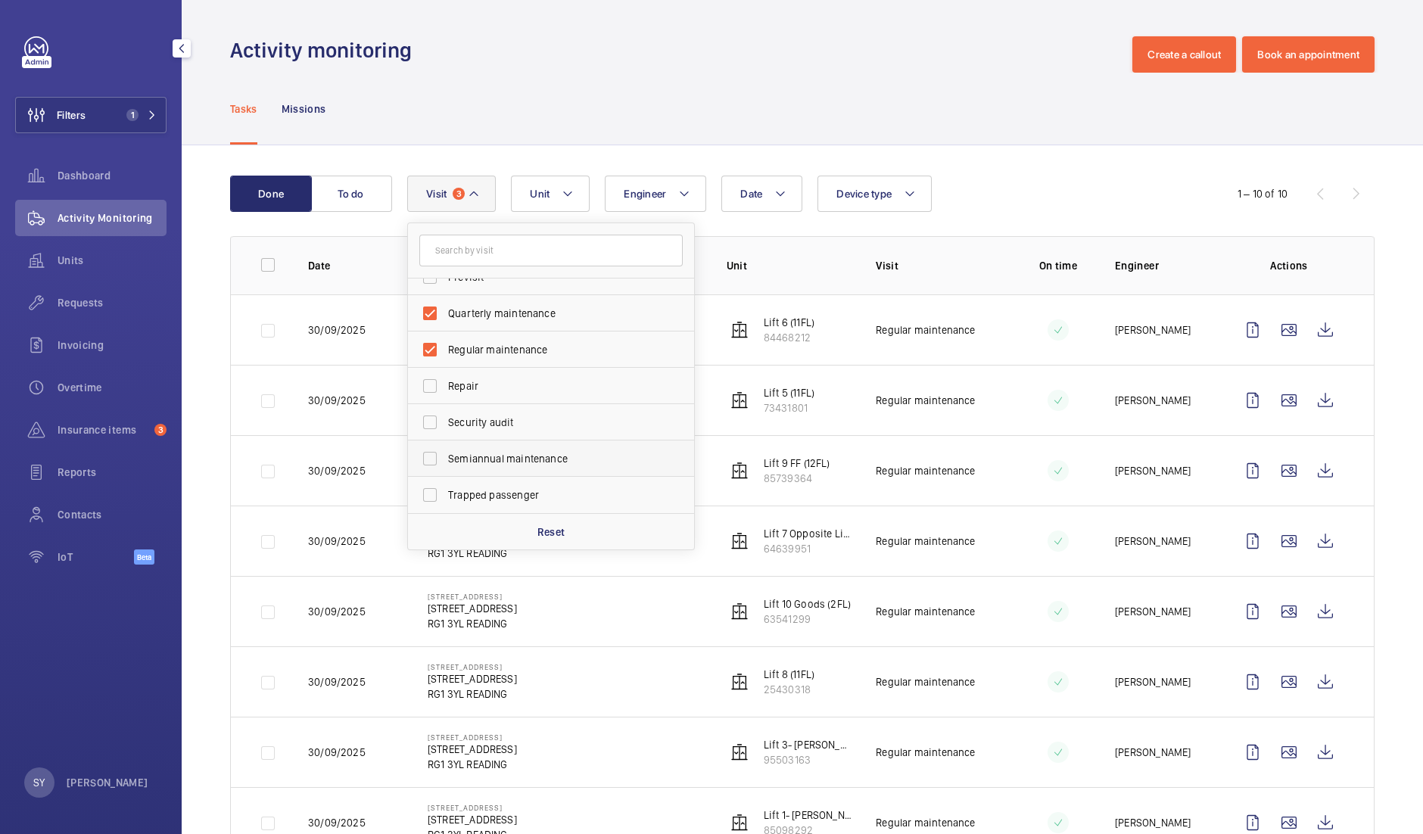
click at [498, 452] on span "Semiannual maintenance" at bounding box center [552, 458] width 208 height 15
click at [445, 452] on input "Semiannual maintenance" at bounding box center [430, 458] width 30 height 30
checkbox input "true"
click at [987, 207] on div "Date Engineer Unit Device type Visit 4 Annual maintenance Breakdown Client appo…" at bounding box center [799, 194] width 785 height 36
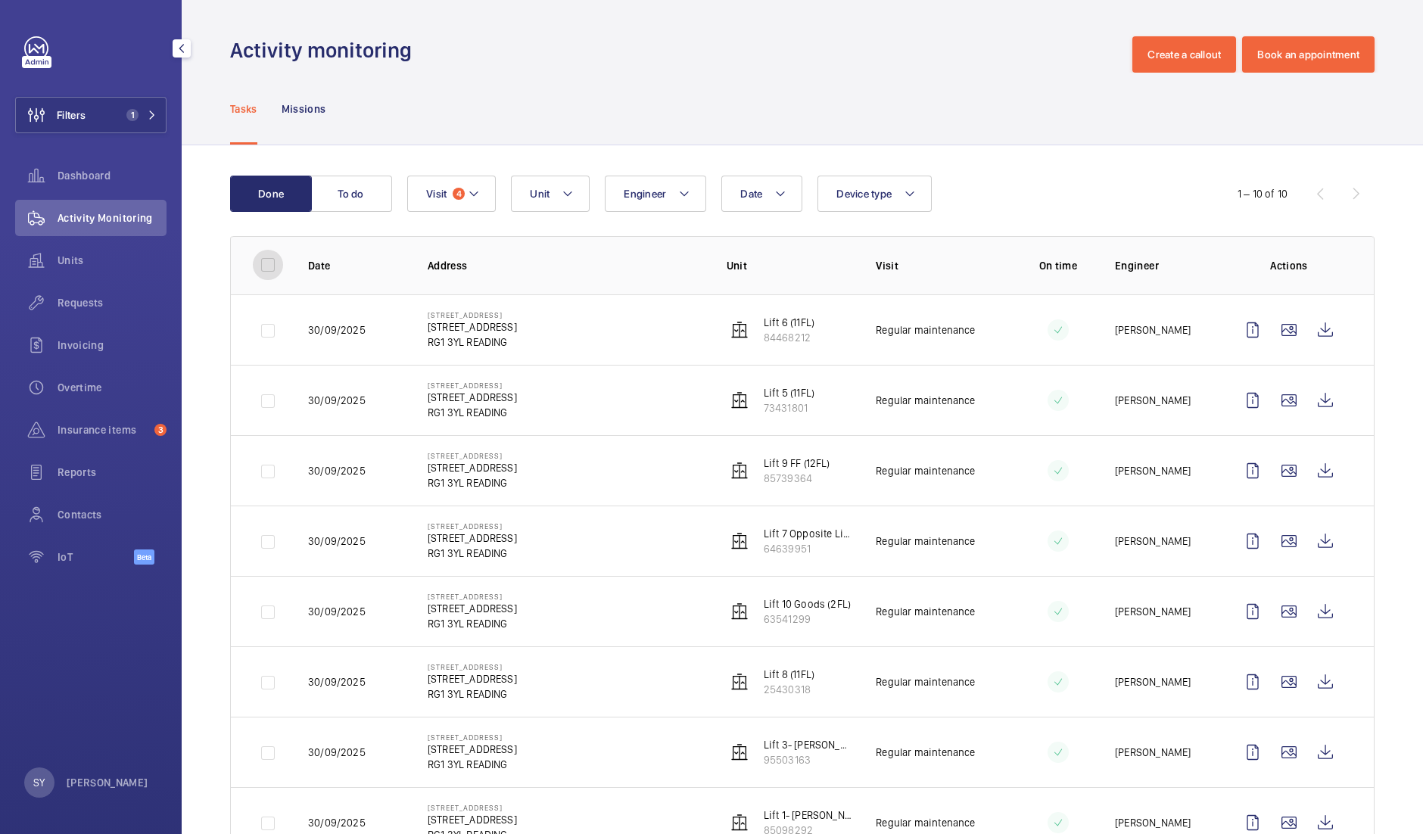
click at [265, 268] on input "checkbox" at bounding box center [268, 265] width 30 height 30
checkbox input "true"
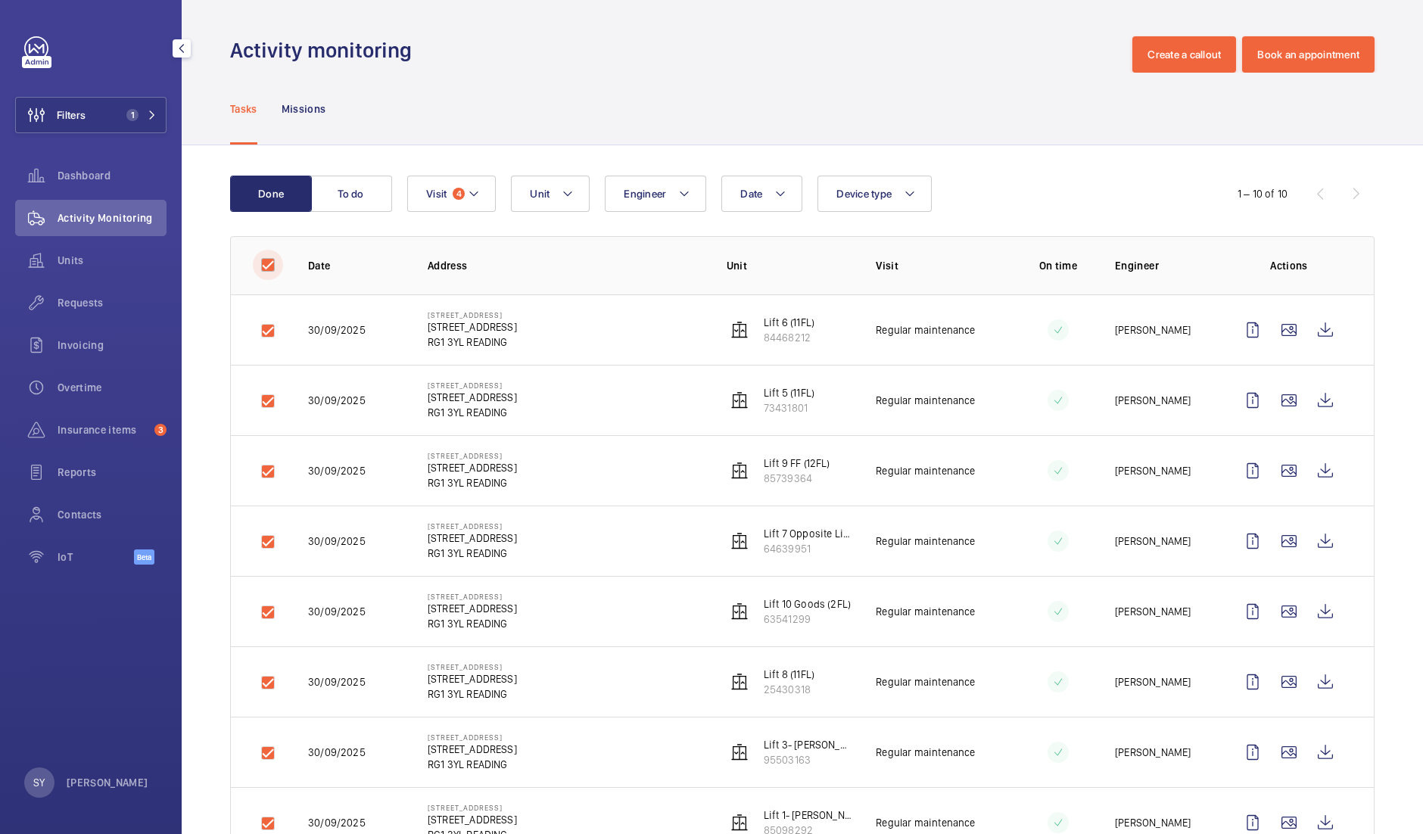
checkbox input "true"
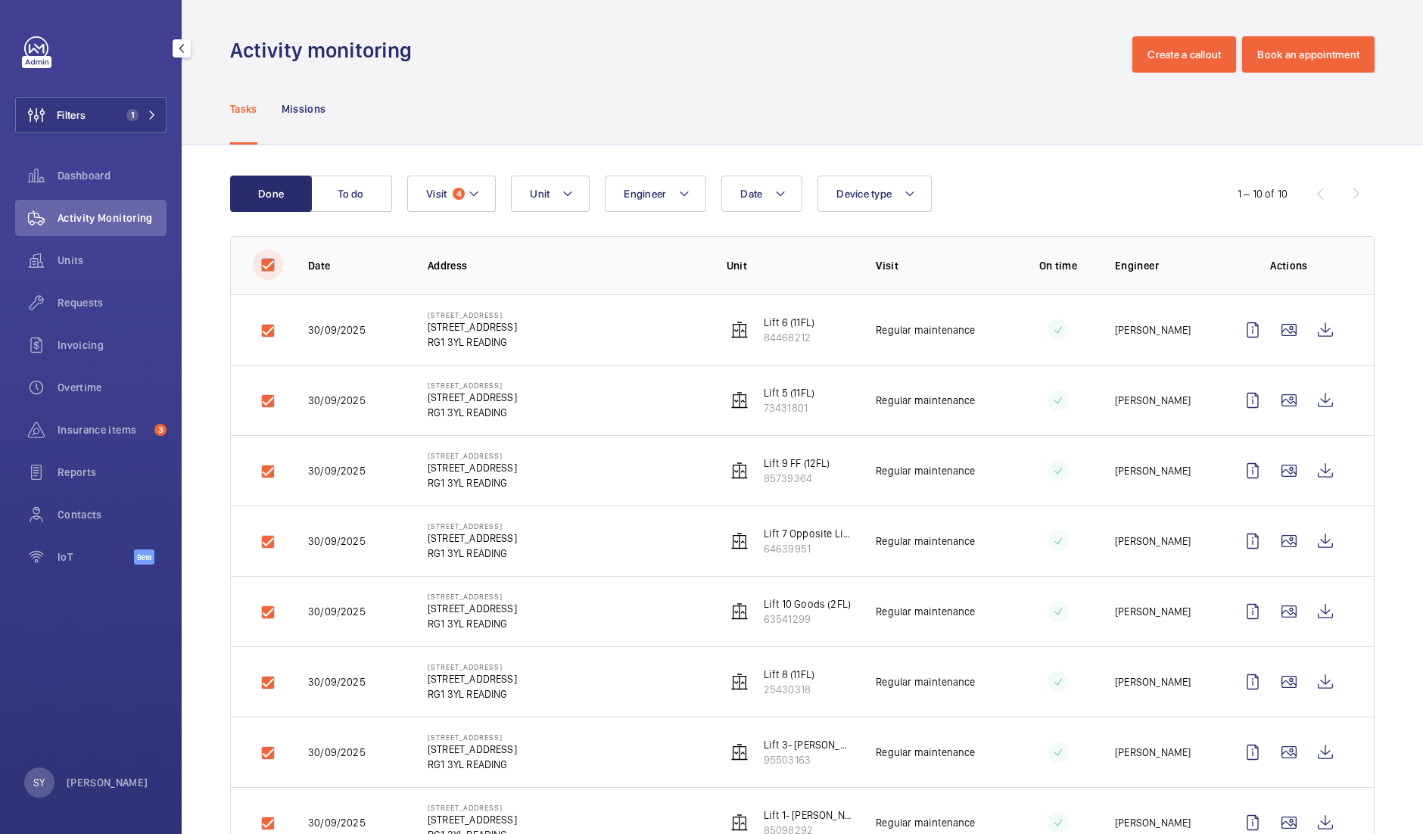
checkbox input "true"
click at [1311, 198] on button "Download 10 reports" at bounding box center [1308, 194] width 132 height 36
click at [269, 269] on input "checkbox" at bounding box center [268, 265] width 30 height 30
checkbox input "false"
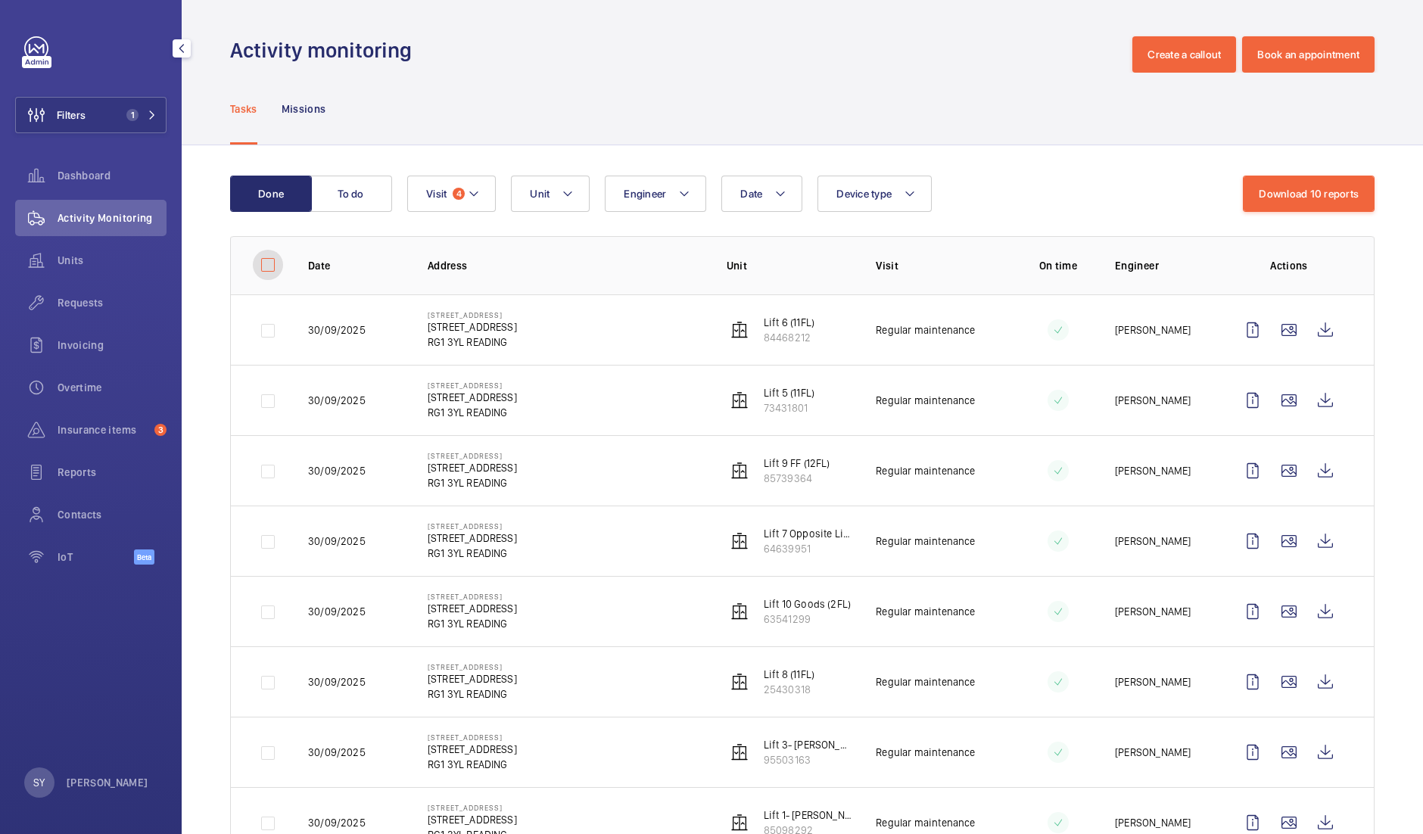
checkbox input "false"
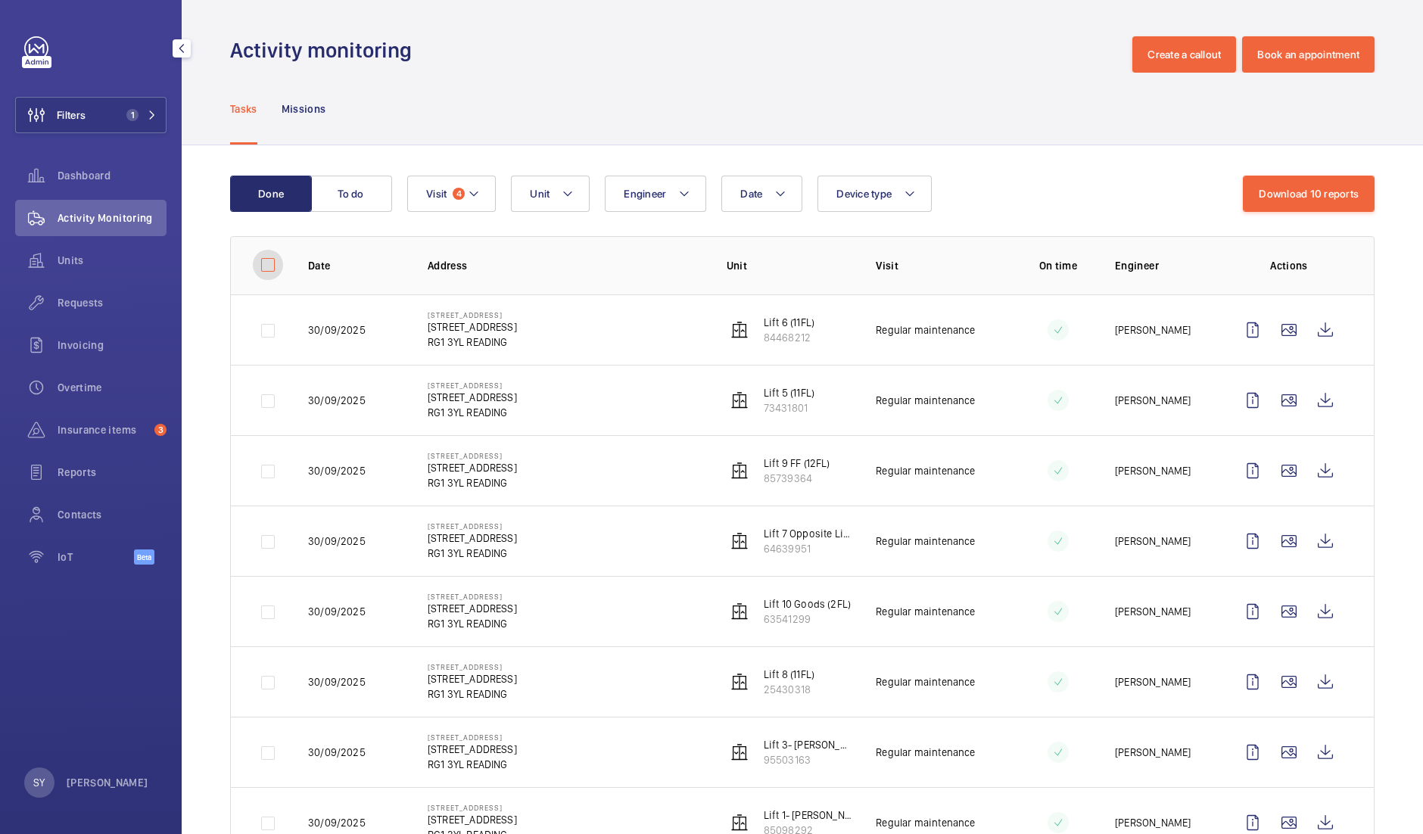
checkbox input "false"
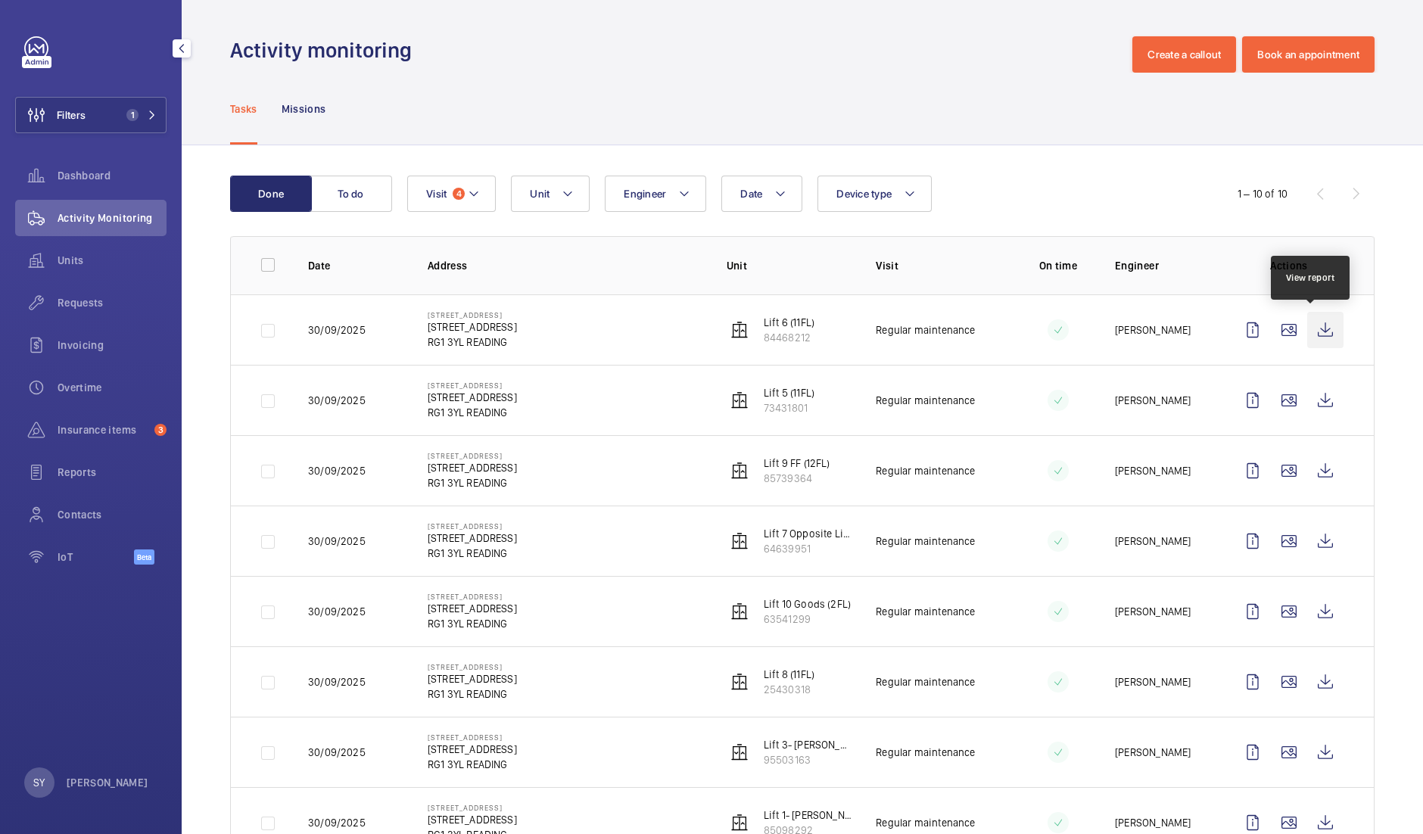
click at [1307, 325] on wm-front-icon-button at bounding box center [1325, 330] width 36 height 36
click at [1307, 397] on wm-front-icon-button at bounding box center [1325, 400] width 36 height 36
click at [1309, 471] on wm-front-icon-button at bounding box center [1325, 470] width 36 height 36
click at [1309, 535] on wm-front-icon-button at bounding box center [1325, 541] width 36 height 36
click at [1316, 606] on wm-front-icon-button at bounding box center [1325, 611] width 36 height 36
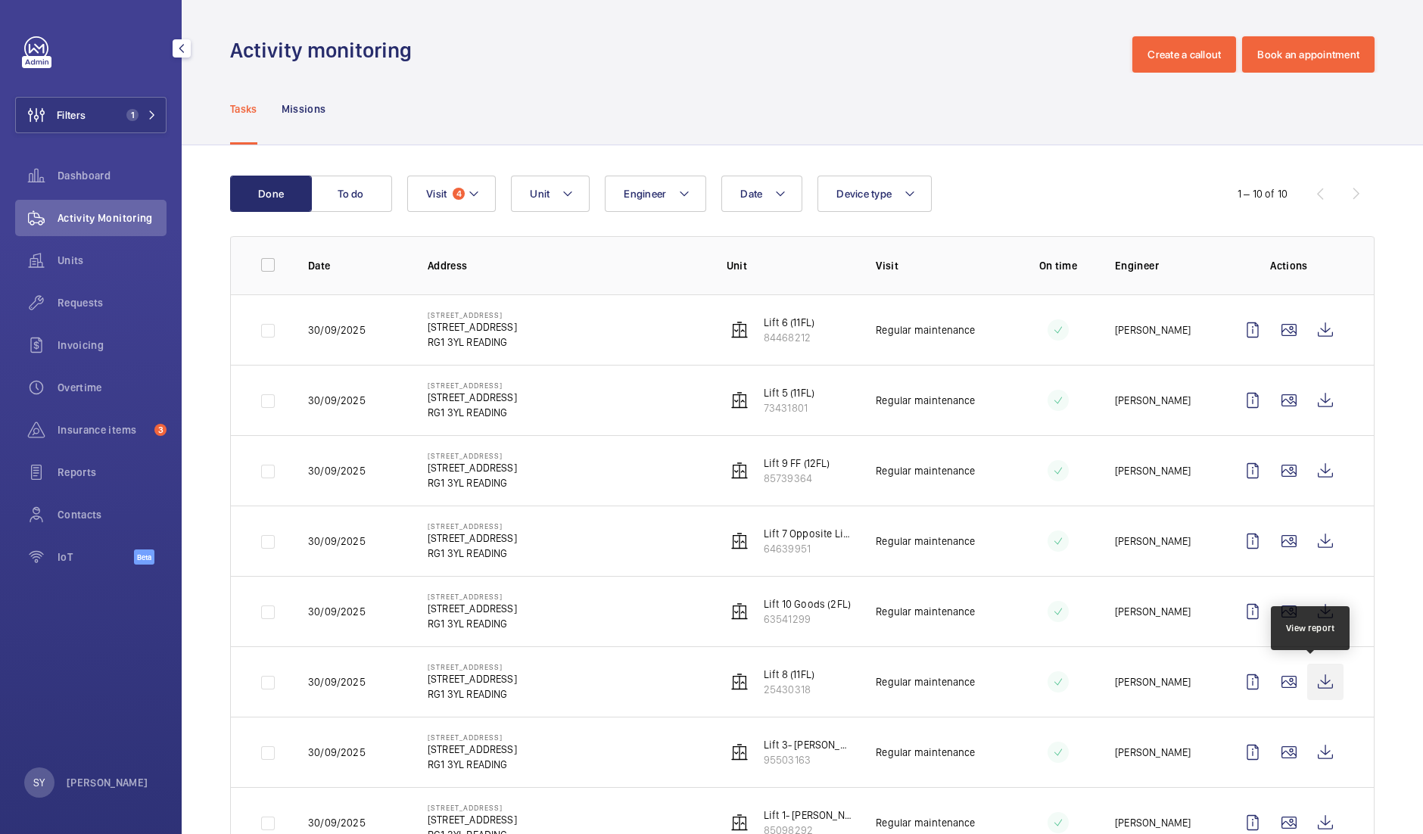
click at [1313, 678] on wm-front-icon-button at bounding box center [1325, 682] width 36 height 36
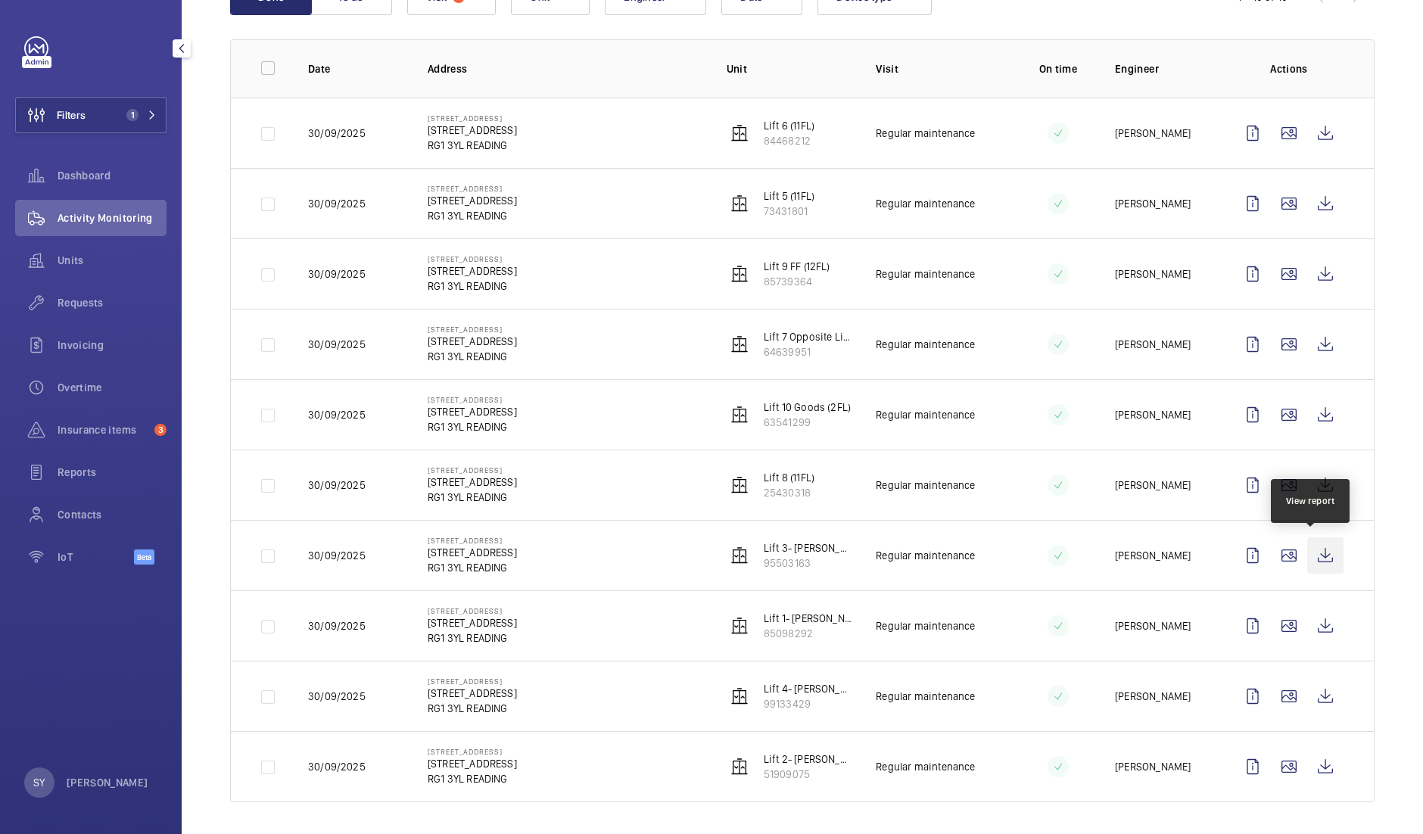
click at [1309, 559] on wm-front-icon-button at bounding box center [1325, 555] width 36 height 36
click at [1310, 617] on wm-front-icon-button at bounding box center [1325, 626] width 36 height 36
click at [1310, 686] on wm-front-icon-button at bounding box center [1325, 696] width 36 height 36
click at [1313, 755] on wm-front-icon-button at bounding box center [1325, 766] width 36 height 36
